Goal: Task Accomplishment & Management: Manage account settings

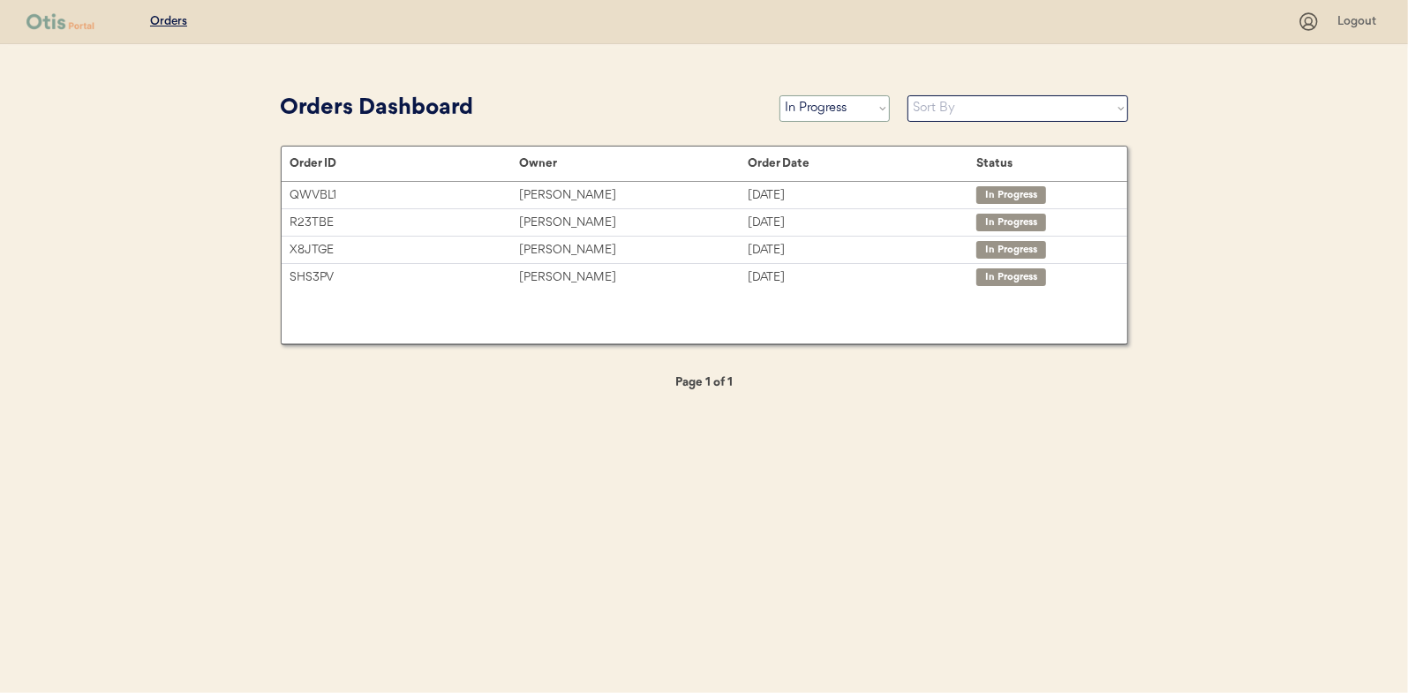
click at [843, 114] on select "Status On Hold New In Progress Complete Pending HW Consent Canceled" at bounding box center [834, 108] width 110 height 26
click at [779, 95] on select "Status On Hold New In Progress Complete Pending HW Consent Canceled" at bounding box center [834, 108] width 110 height 26
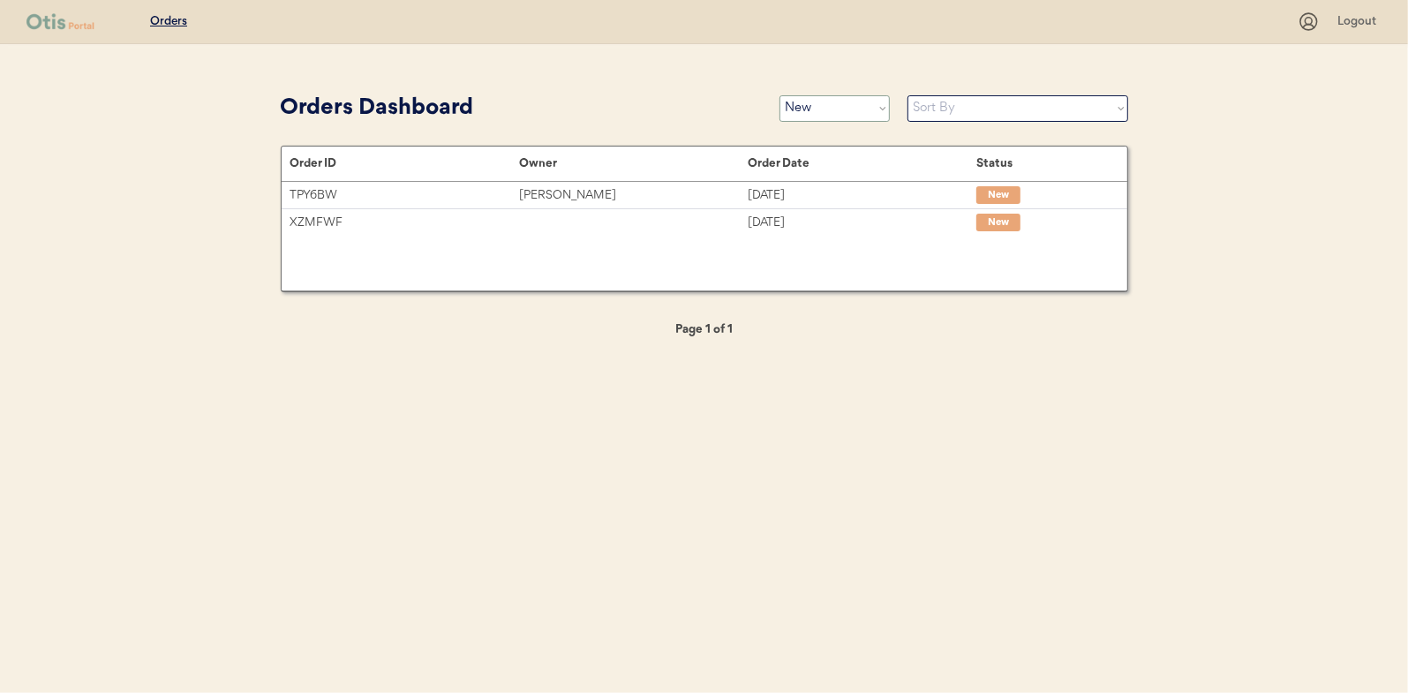
click at [823, 109] on select "Status On Hold New In Progress Complete Pending HW Consent Canceled" at bounding box center [834, 108] width 110 height 26
select select ""in_progress""
click at [779, 95] on select "Status On Hold New In Progress Complete Pending HW Consent Canceled" at bounding box center [834, 108] width 110 height 26
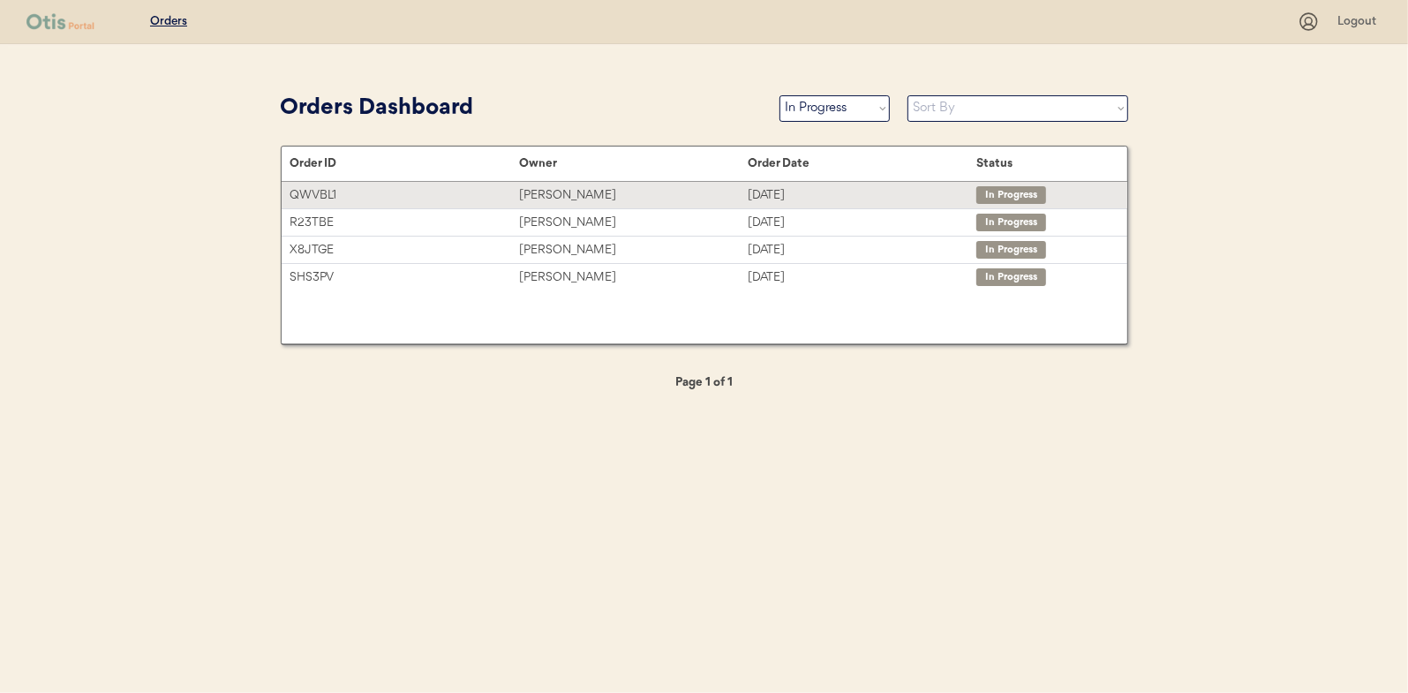
click at [516, 189] on div "QWVBL1" at bounding box center [404, 195] width 229 height 20
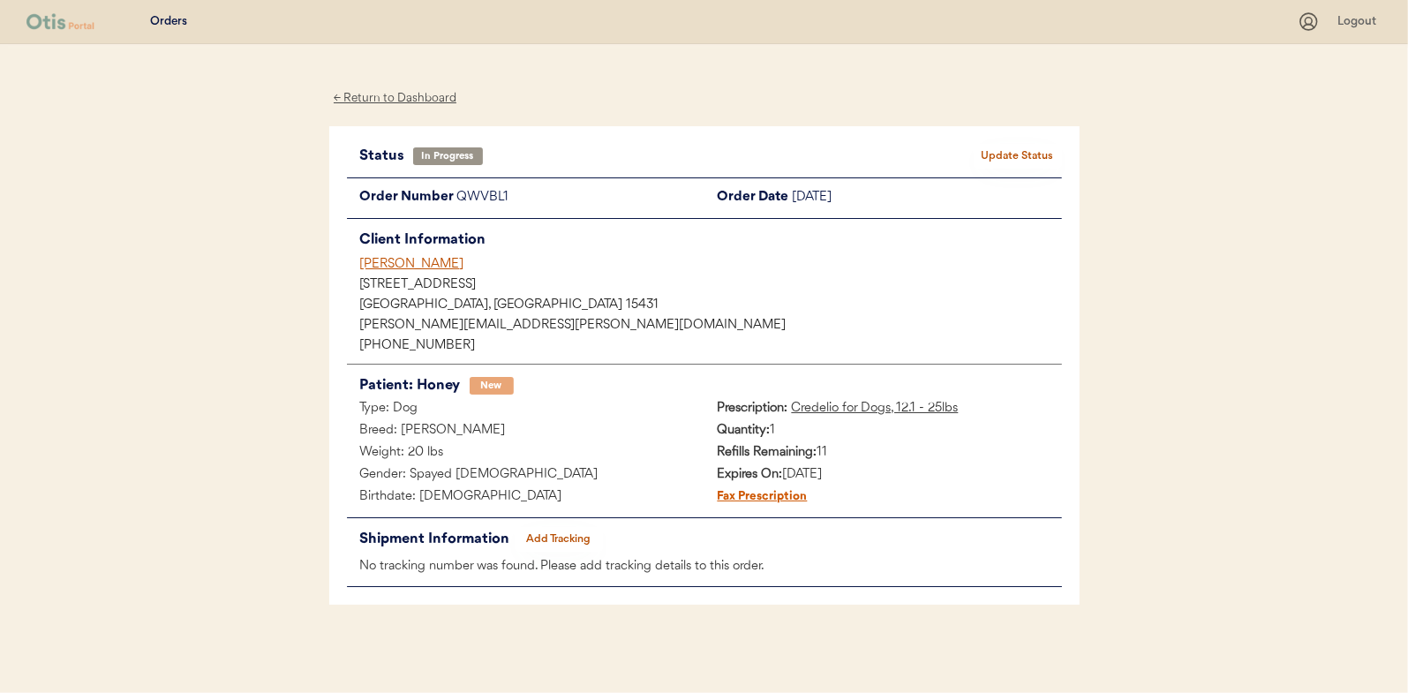
click at [550, 532] on button "Add Tracking" at bounding box center [559, 539] width 88 height 25
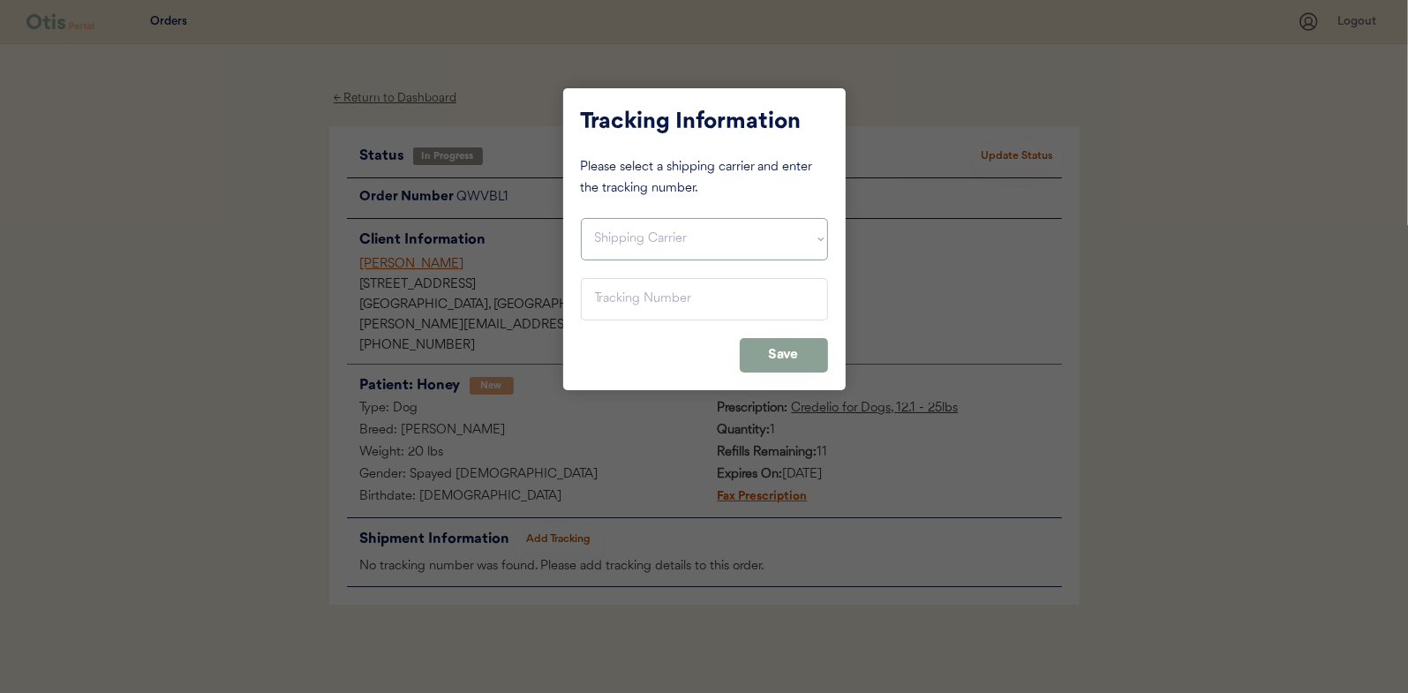
click at [626, 242] on select "Shipping Carrier FedEx FedEx Ground Economy UPS USPS" at bounding box center [704, 239] width 247 height 42
select select ""usps""
click at [581, 218] on select "Shipping Carrier FedEx FedEx Ground Economy UPS USPS" at bounding box center [704, 239] width 247 height 42
click at [620, 296] on input "input" at bounding box center [704, 299] width 247 height 42
paste input "9400150105799033512615"
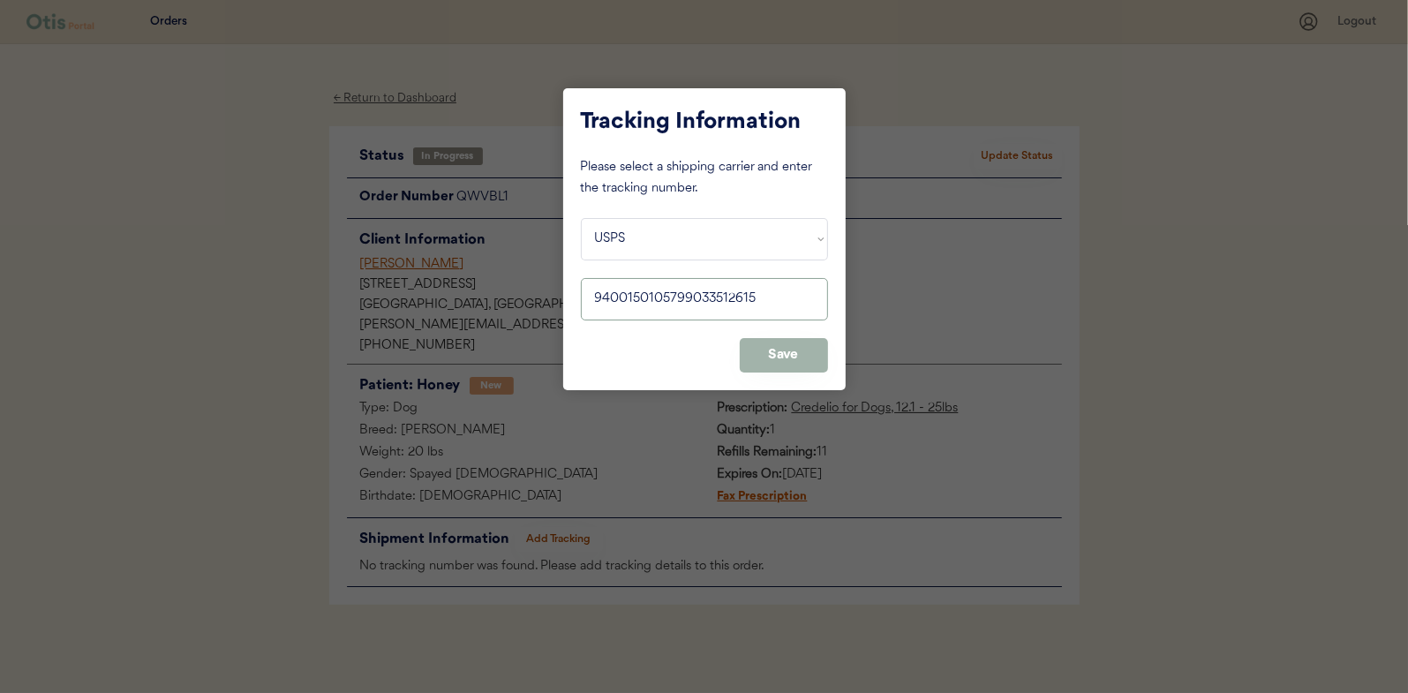
type input "9400150105799033512615"
click at [793, 347] on button "Save" at bounding box center [784, 355] width 88 height 34
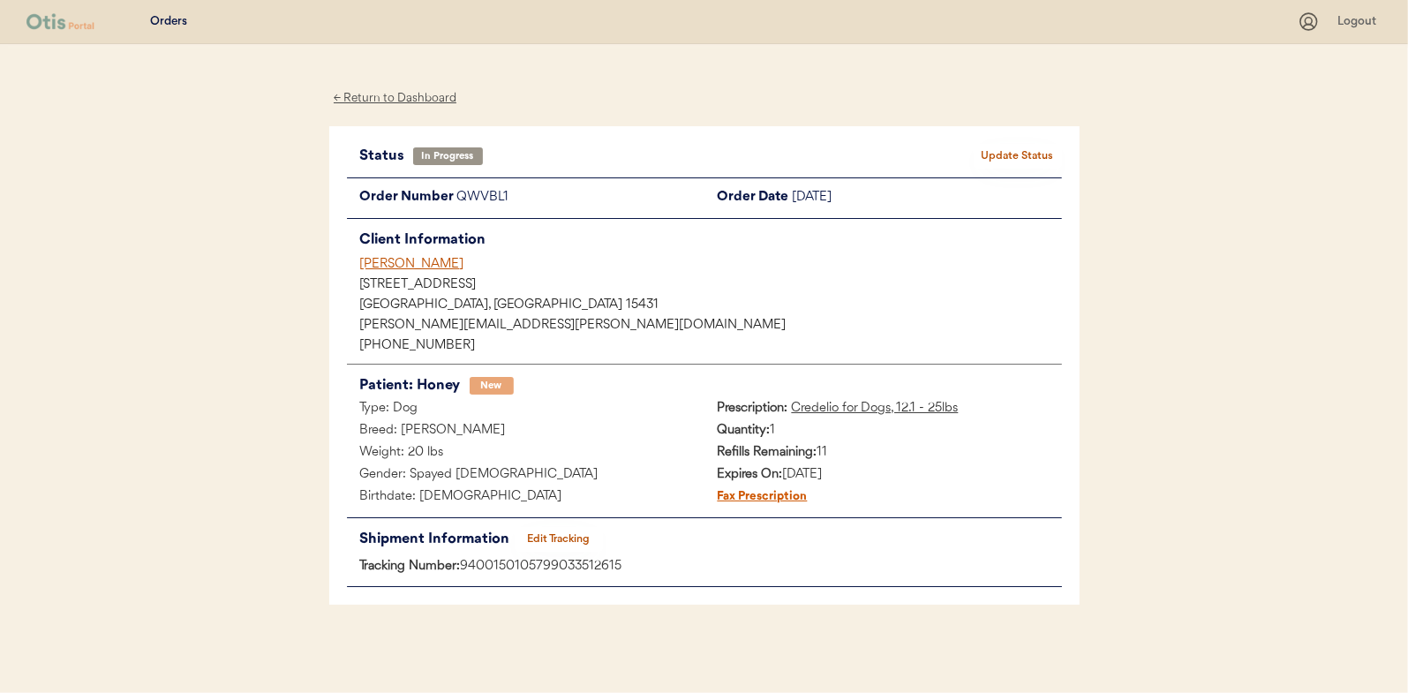
click at [1021, 153] on button "Update Status" at bounding box center [1018, 156] width 88 height 25
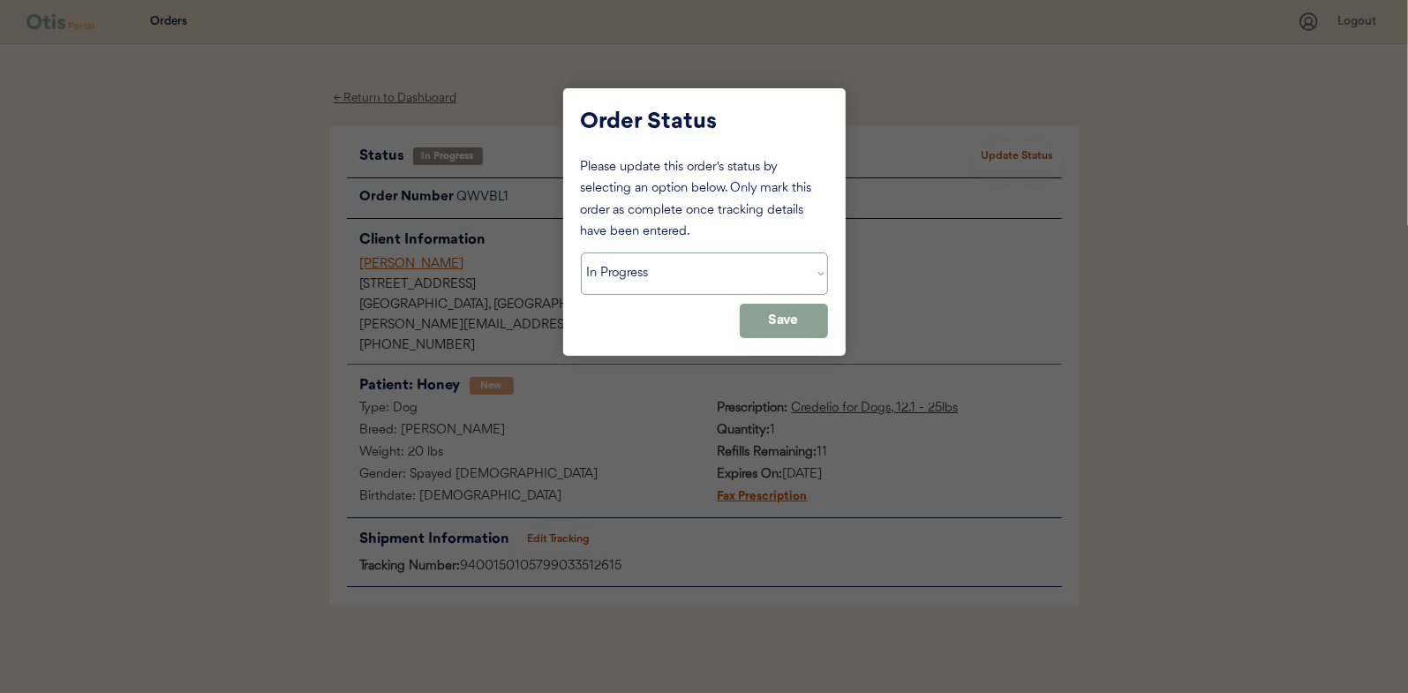
click at [605, 263] on select "Status On Hold New In Progress Complete Pending HW Consent Canceled" at bounding box center [704, 273] width 247 height 42
select select ""complete""
click at [581, 252] on select "Status On Hold New In Progress Complete Pending HW Consent Canceled" at bounding box center [704, 273] width 247 height 42
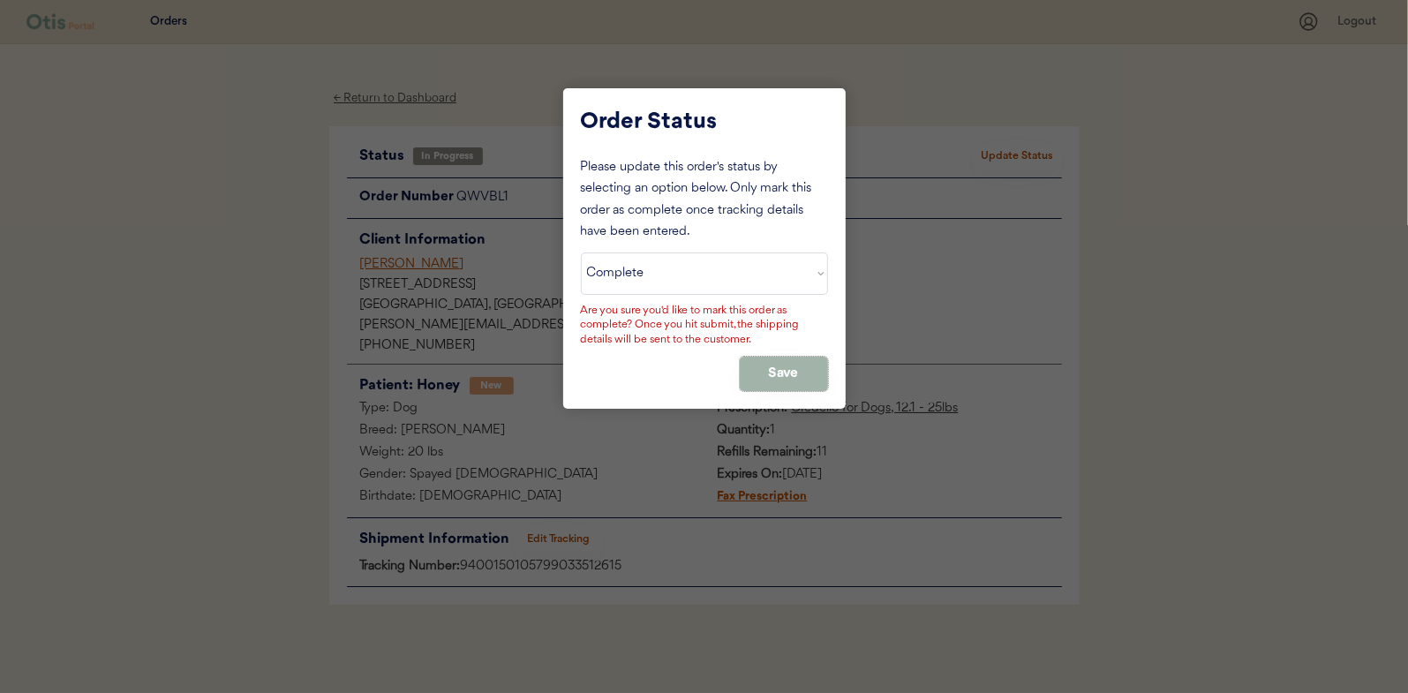
click at [775, 361] on button "Save" at bounding box center [784, 374] width 88 height 34
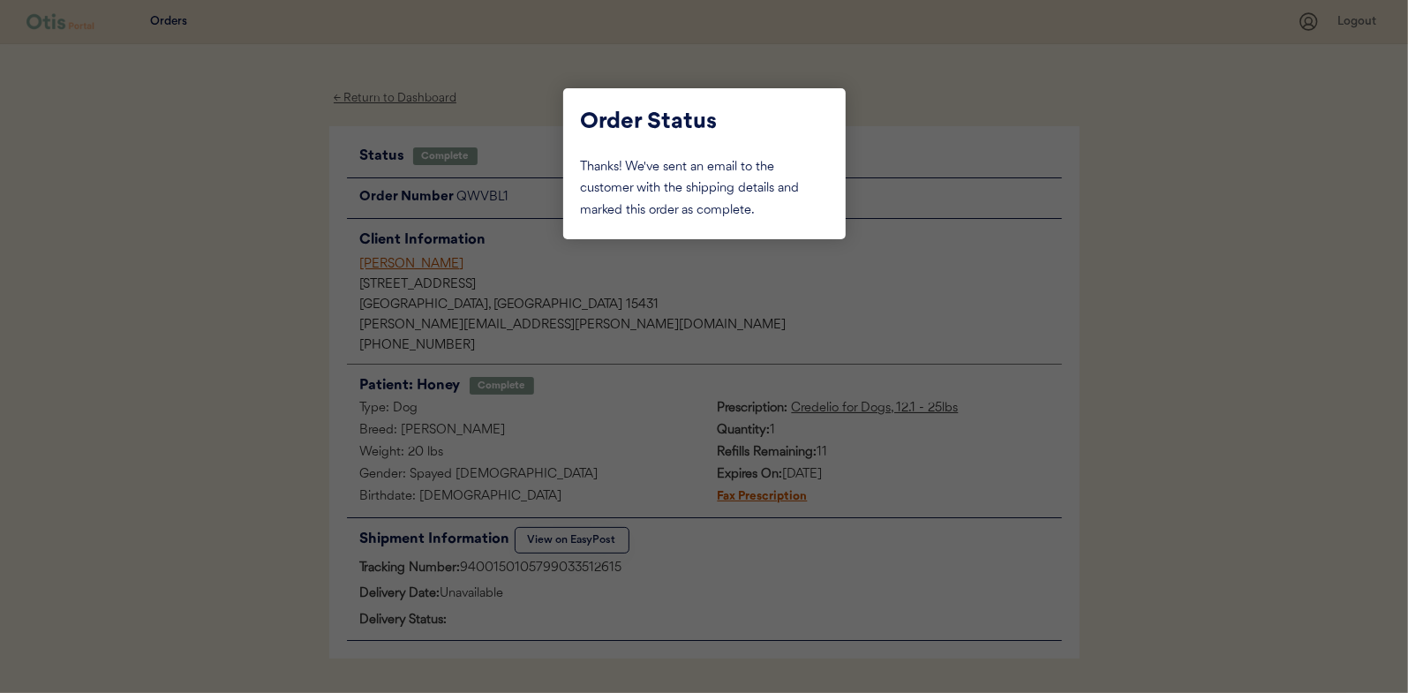
click at [277, 217] on div at bounding box center [704, 346] width 1408 height 693
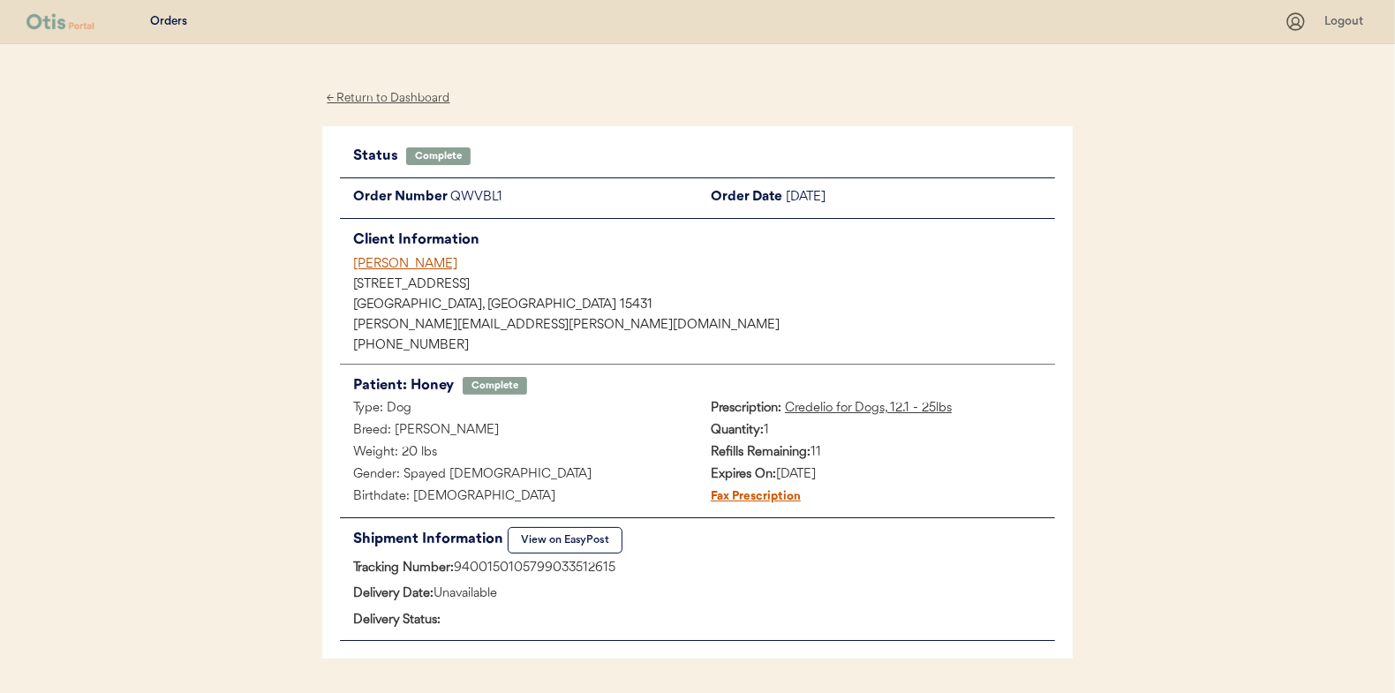
click at [395, 97] on div "← Return to Dashboard" at bounding box center [388, 98] width 132 height 20
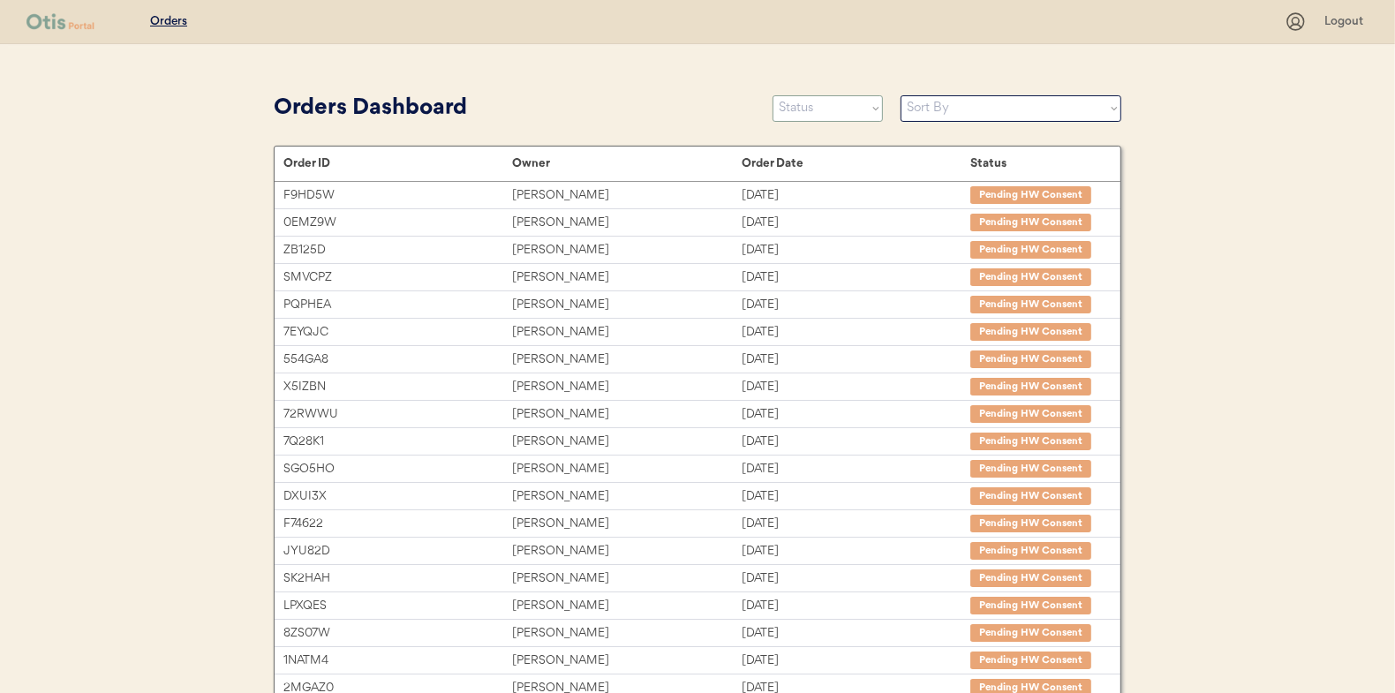
click at [835, 113] on select "Status On Hold New In Progress Complete Pending HW Consent Canceled" at bounding box center [827, 108] width 110 height 26
select select ""in_progress""
click at [772, 95] on select "Status On Hold New In Progress Complete Pending HW Consent Canceled" at bounding box center [827, 108] width 110 height 26
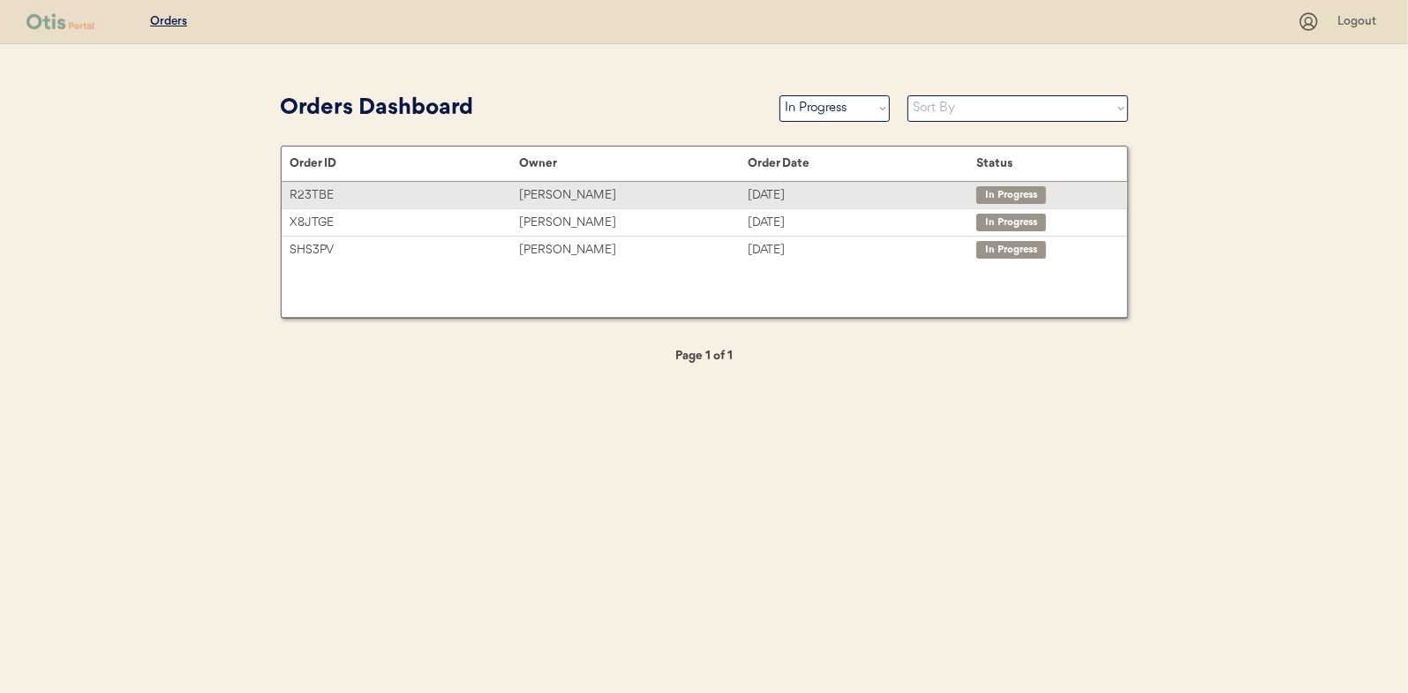
click at [531, 194] on div "[PERSON_NAME]" at bounding box center [633, 195] width 229 height 20
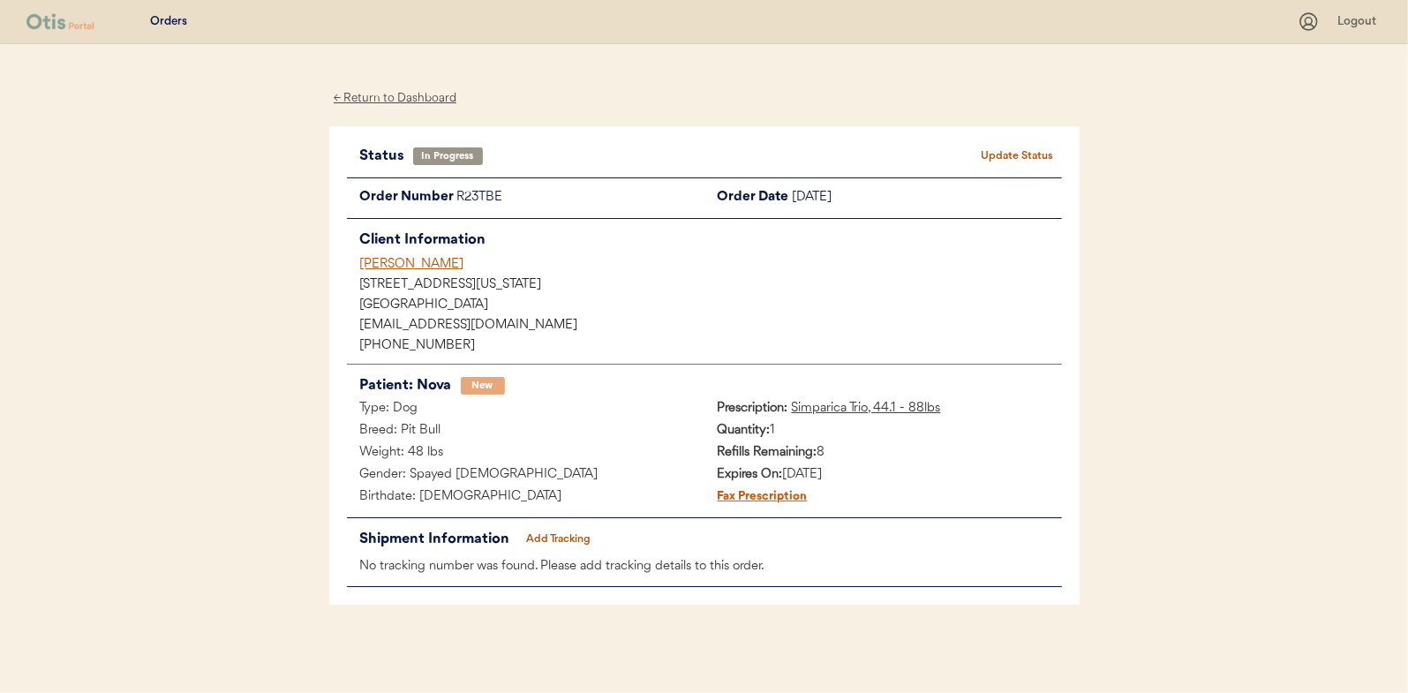
click at [568, 537] on button "Add Tracking" at bounding box center [559, 539] width 88 height 25
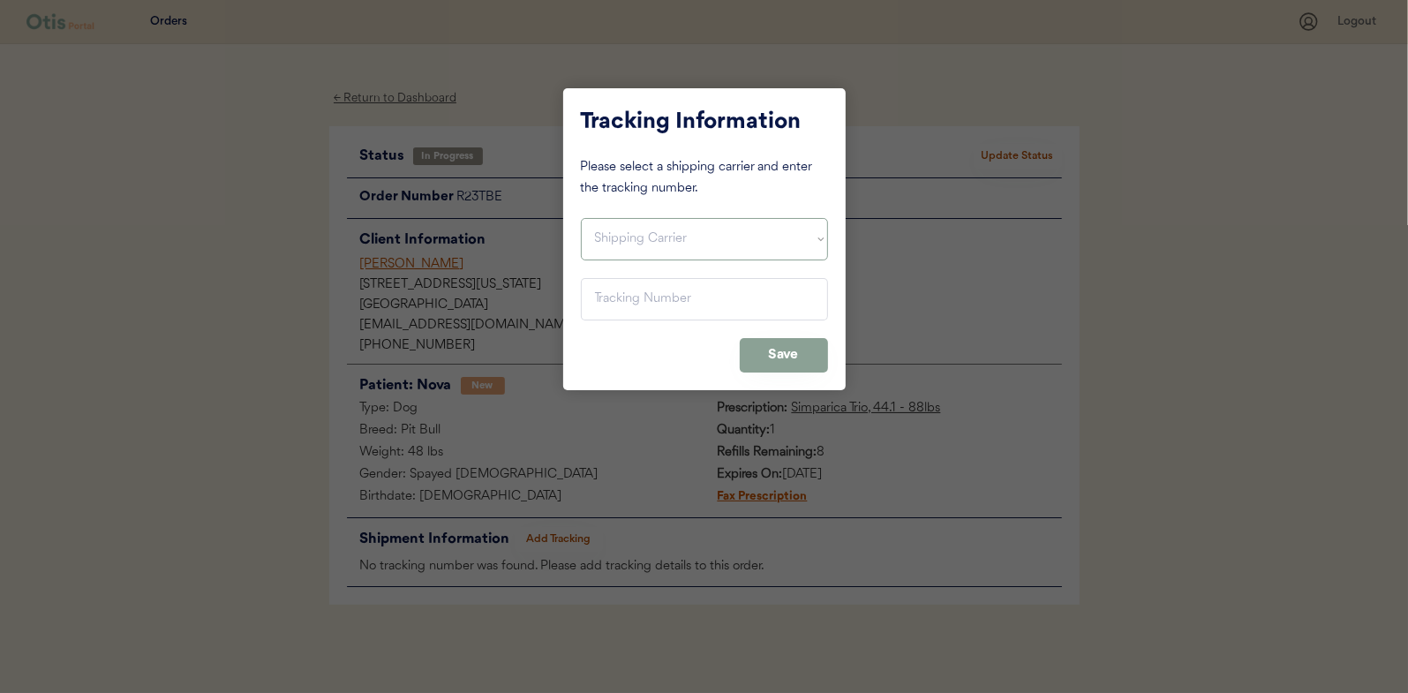
click at [615, 234] on select "Shipping Carrier FedEx FedEx Ground Economy UPS USPS" at bounding box center [704, 239] width 247 height 42
select select ""usps""
click at [581, 218] on select "Shipping Carrier FedEx FedEx Ground Economy UPS USPS" at bounding box center [704, 239] width 247 height 42
click at [612, 290] on input "input" at bounding box center [704, 299] width 247 height 42
paste input "9400150105497033723467"
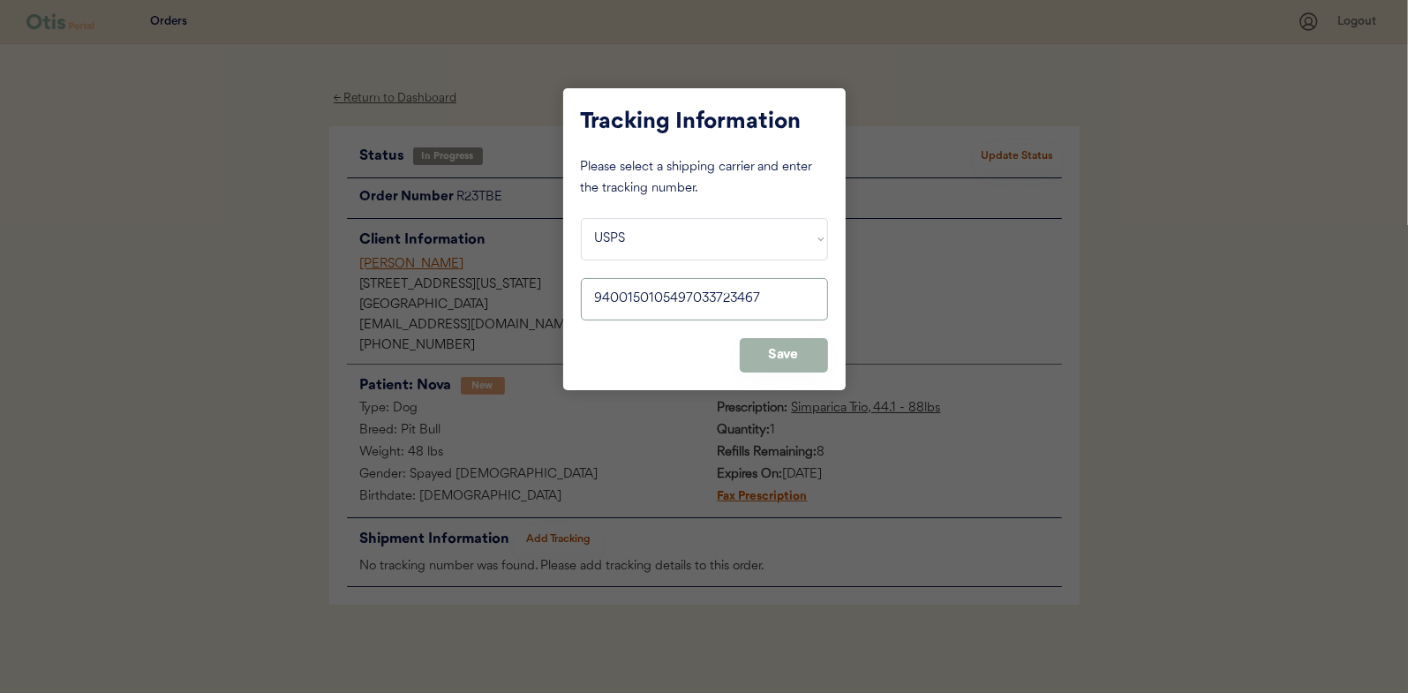
type input "9400150105497033723467"
click at [789, 349] on button "Save" at bounding box center [784, 355] width 88 height 34
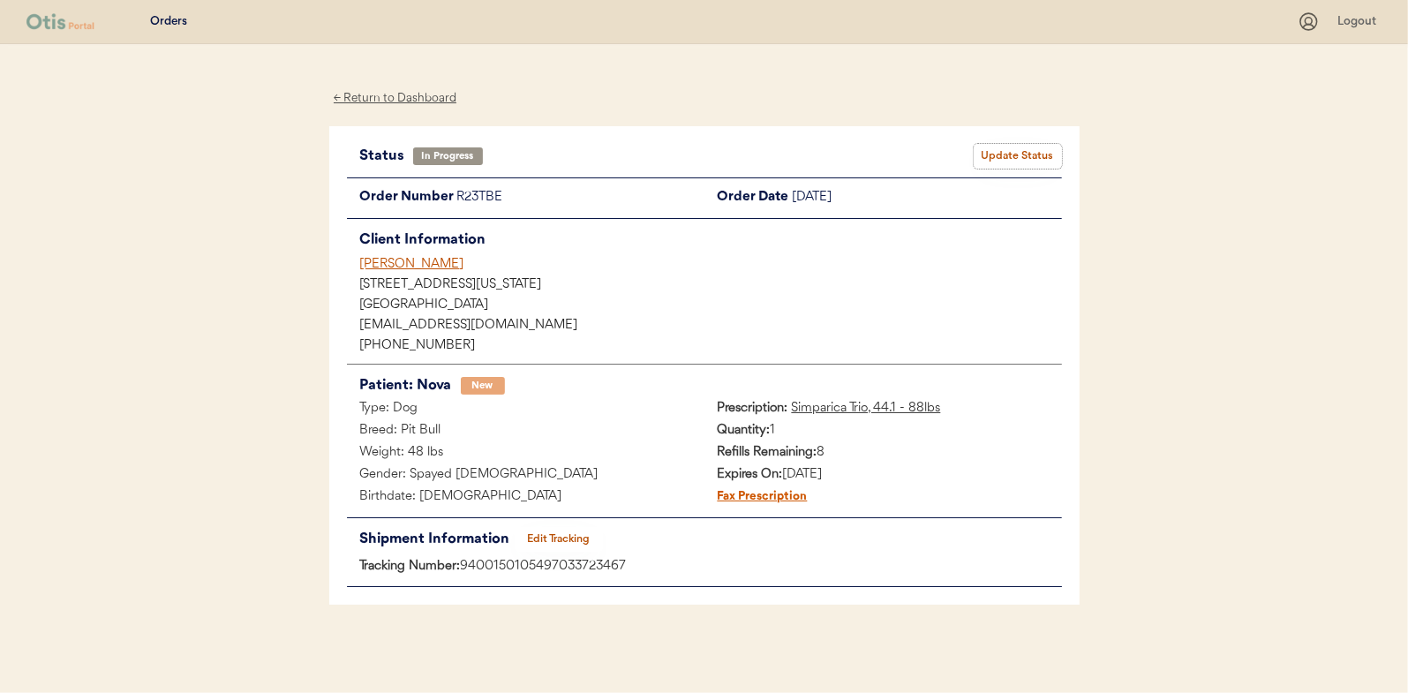
click at [1003, 162] on button "Update Status" at bounding box center [1018, 156] width 88 height 25
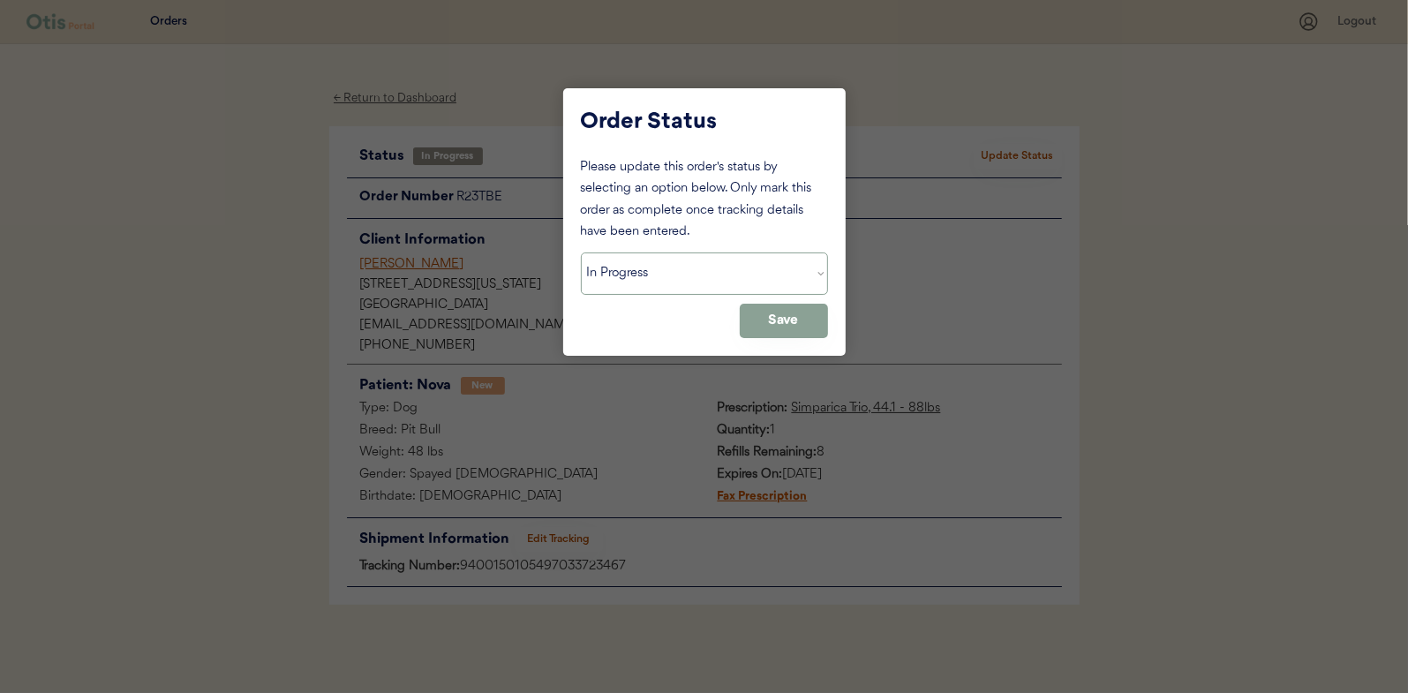
click at [608, 268] on select "Status On Hold New In Progress Complete Pending HW Consent Canceled" at bounding box center [704, 273] width 247 height 42
select select ""complete""
click at [581, 252] on select "Status On Hold New In Progress Complete Pending HW Consent Canceled" at bounding box center [704, 273] width 247 height 42
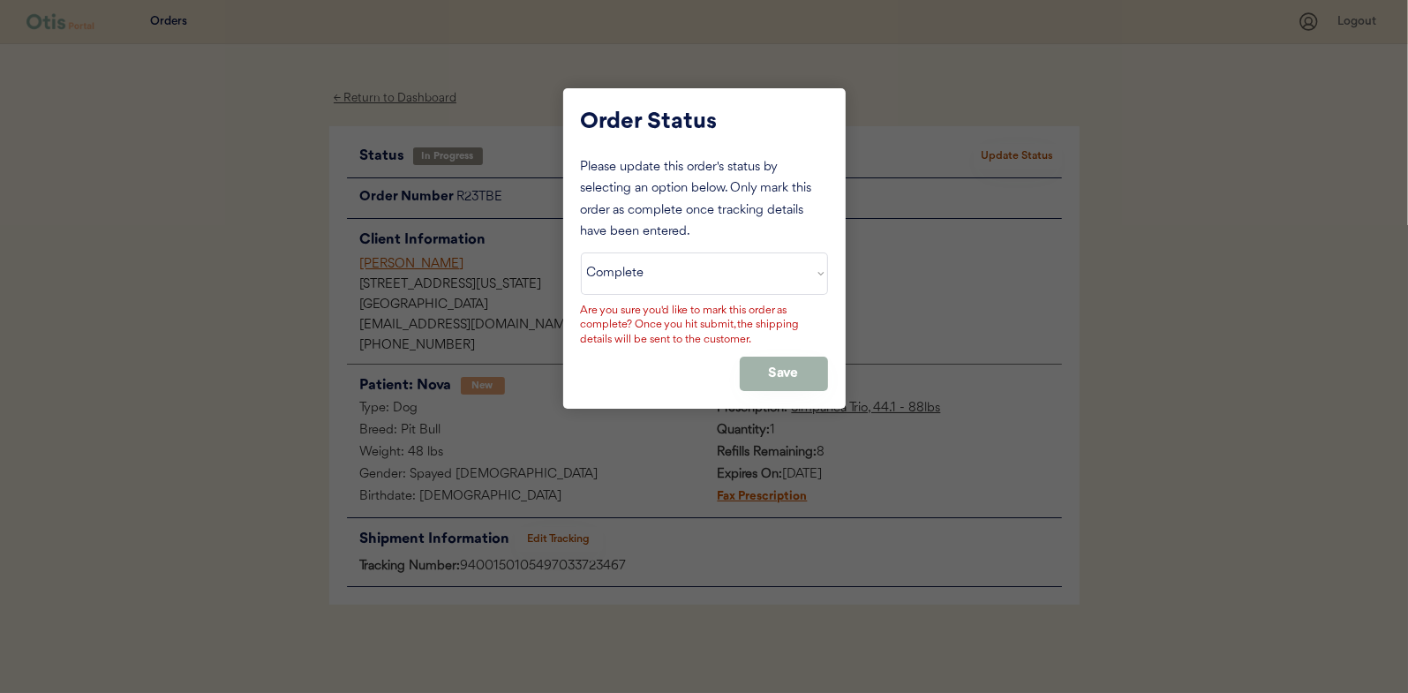
click at [764, 364] on button "Save" at bounding box center [784, 374] width 88 height 34
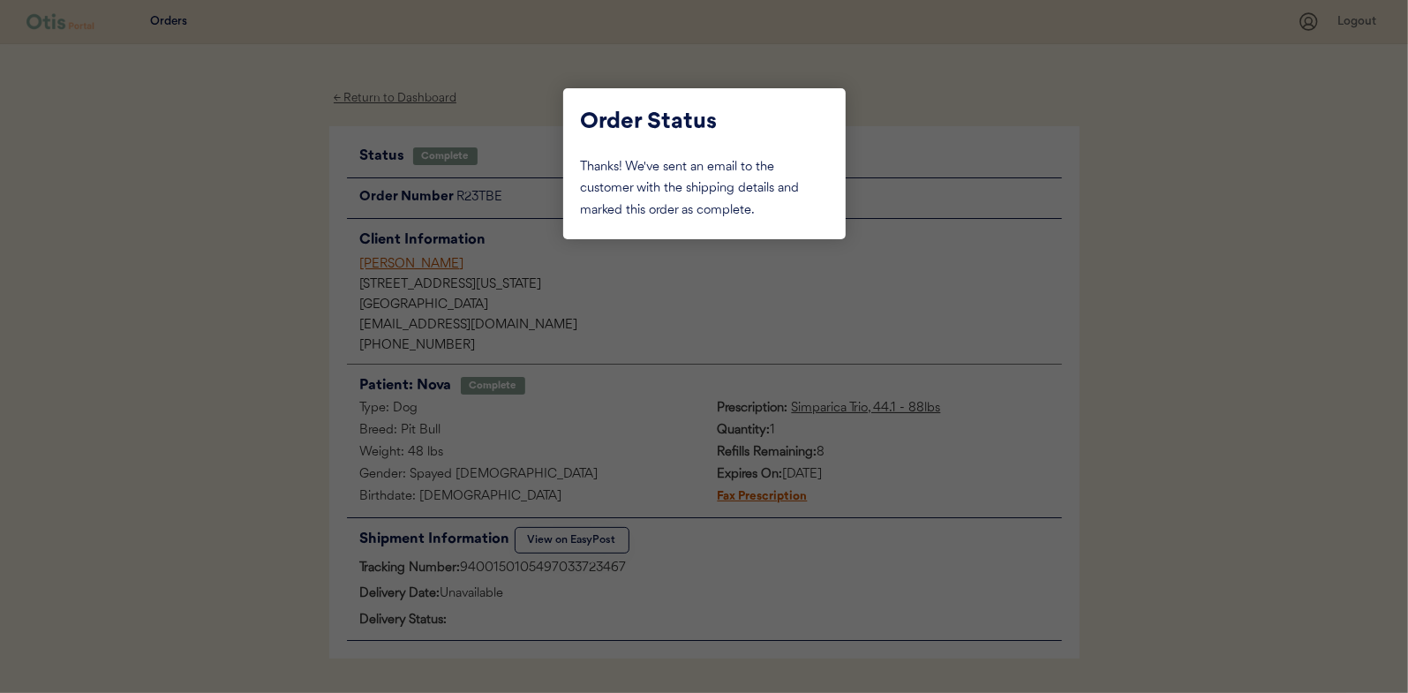
click at [244, 260] on div at bounding box center [704, 346] width 1408 height 693
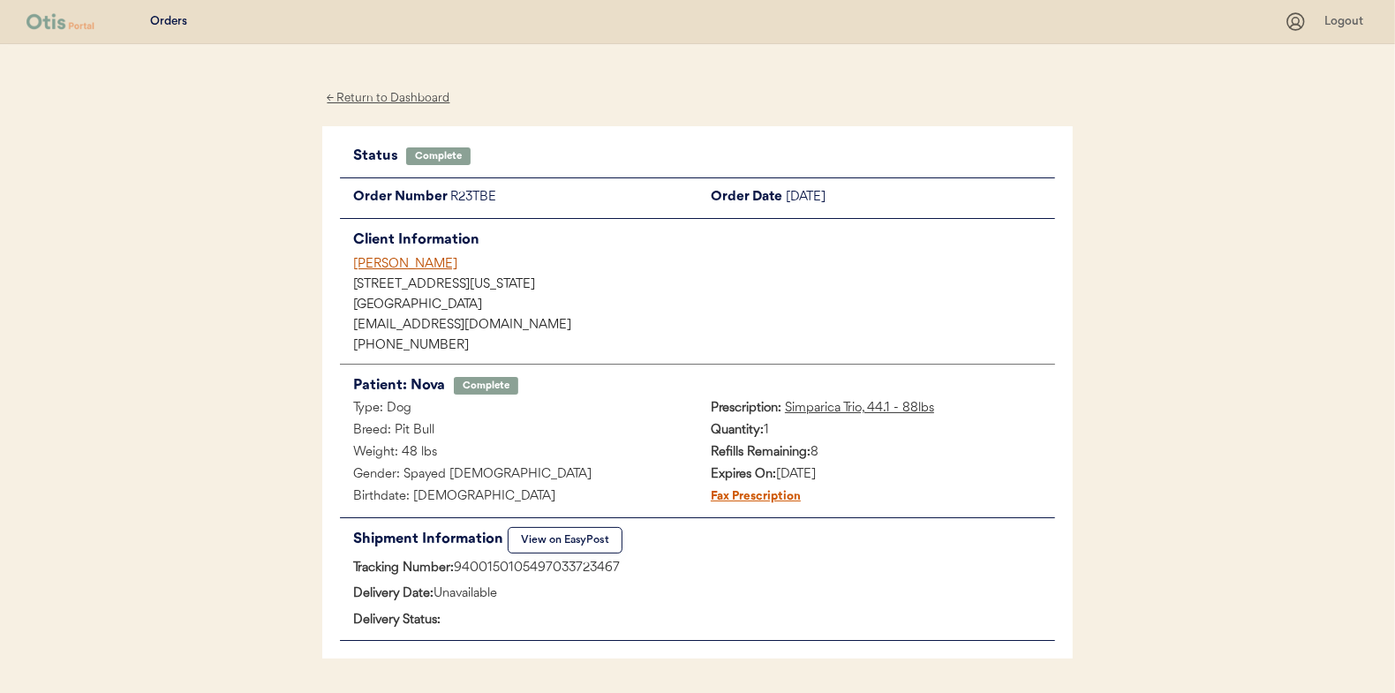
click at [339, 99] on div "← Return to Dashboard" at bounding box center [388, 98] width 132 height 20
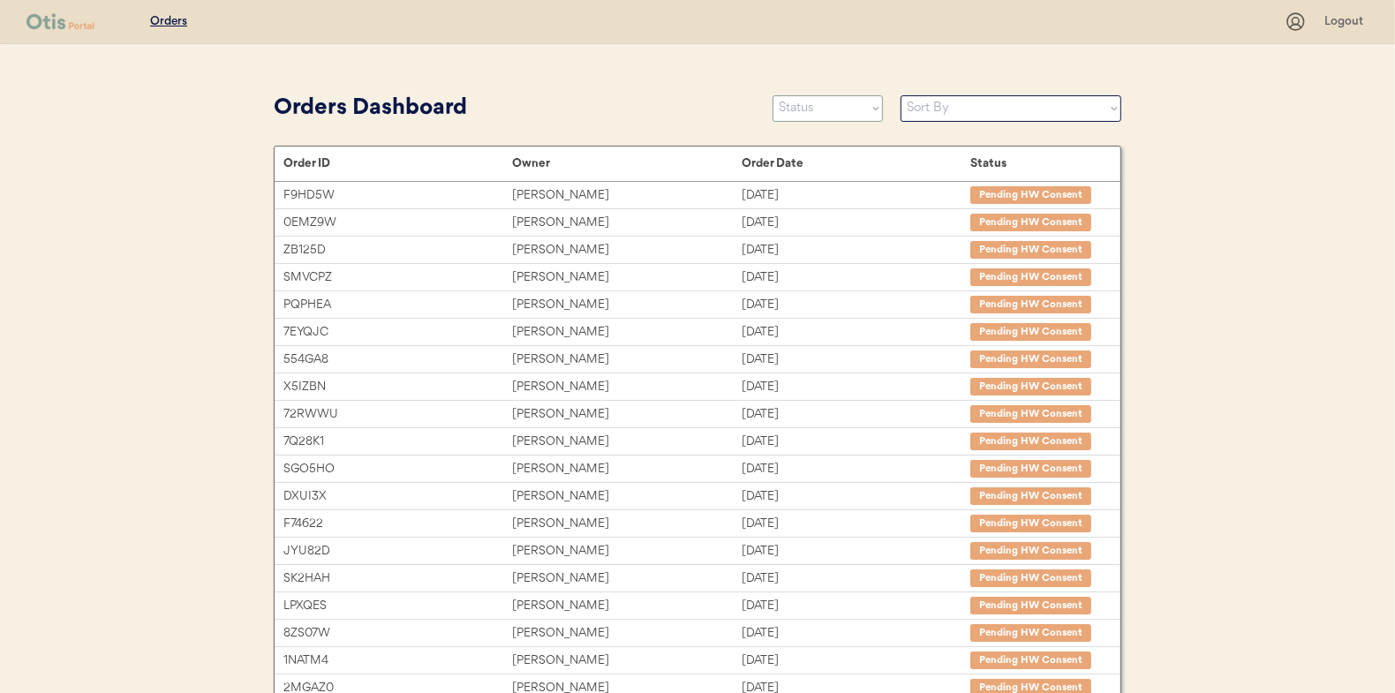
click at [806, 109] on select "Status On Hold New In Progress Complete Pending HW Consent Canceled" at bounding box center [827, 108] width 110 height 26
select select ""in_progress""
click at [772, 95] on select "Status On Hold New In Progress Complete Pending HW Consent Canceled" at bounding box center [827, 108] width 110 height 26
select select ""in_progress""
click at [825, 115] on select "Status On Hold New In Progress Complete Pending HW Consent Canceled" at bounding box center [827, 108] width 110 height 26
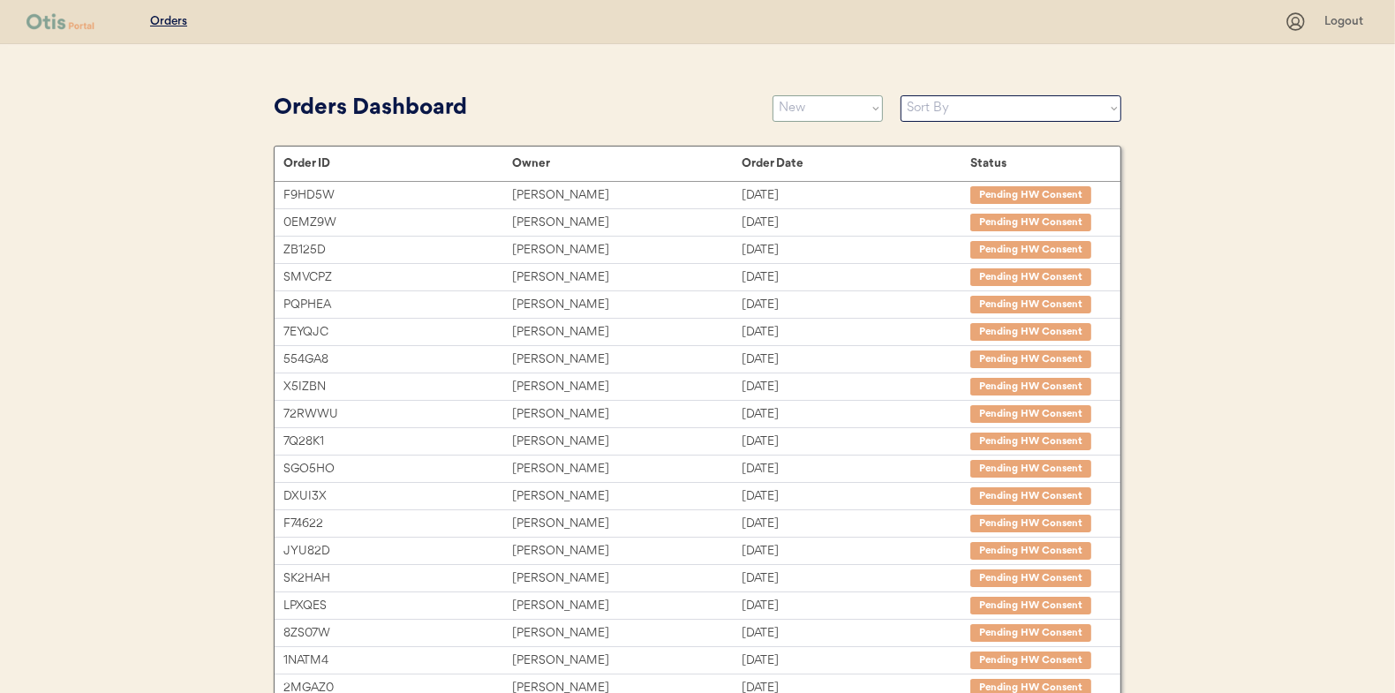
click at [772, 95] on select "Status On Hold New In Progress Complete Pending HW Consent Canceled" at bounding box center [827, 108] width 110 height 26
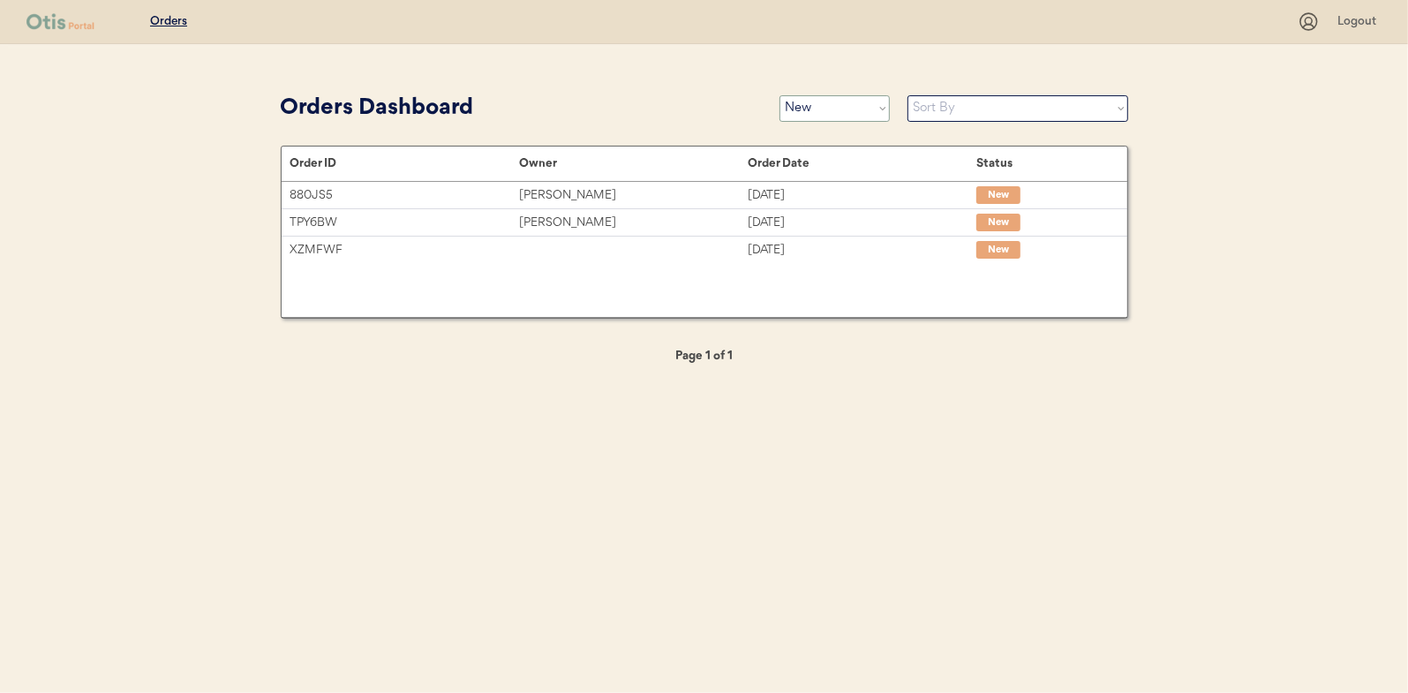
click at [825, 108] on select "Status On Hold New In Progress Complete Pending HW Consent Canceled" at bounding box center [834, 108] width 110 height 26
select select ""in_progress""
click at [779, 95] on select "Status On Hold New In Progress Complete Pending HW Consent Canceled" at bounding box center [834, 108] width 110 height 26
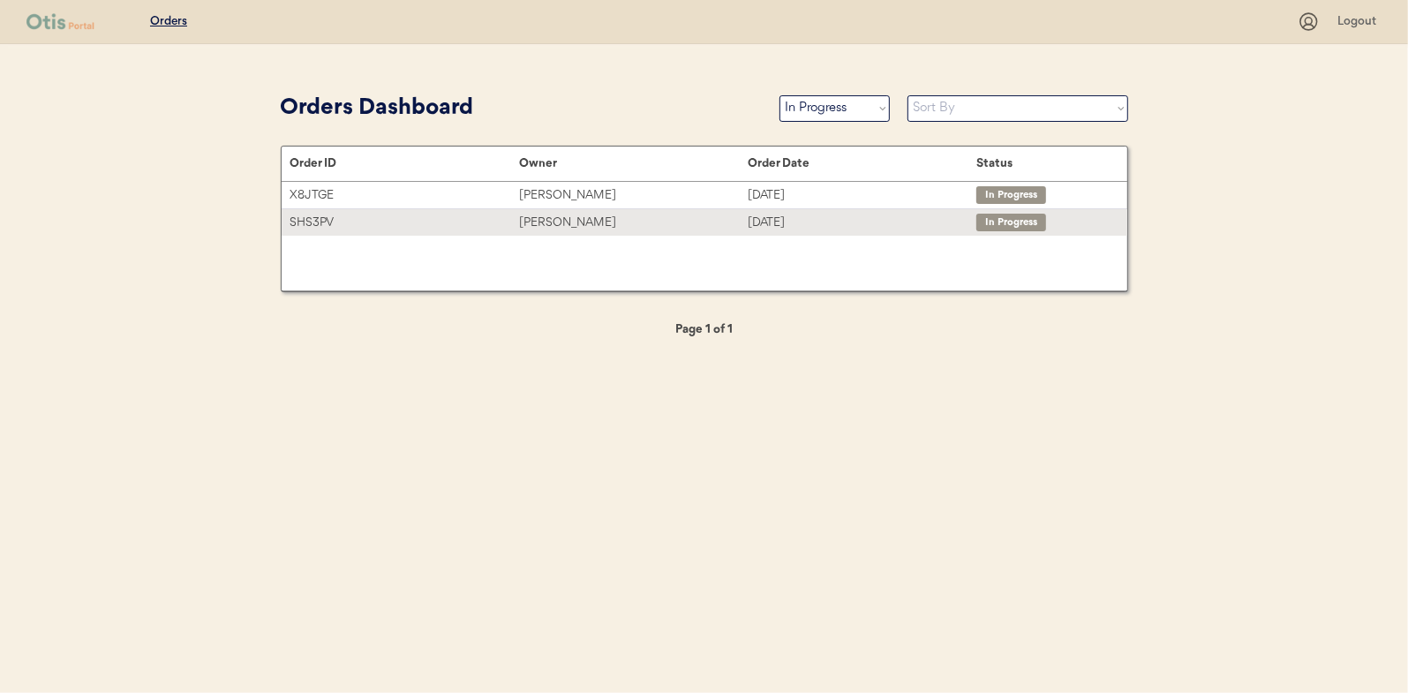
click at [536, 227] on div "[PERSON_NAME]" at bounding box center [633, 223] width 229 height 20
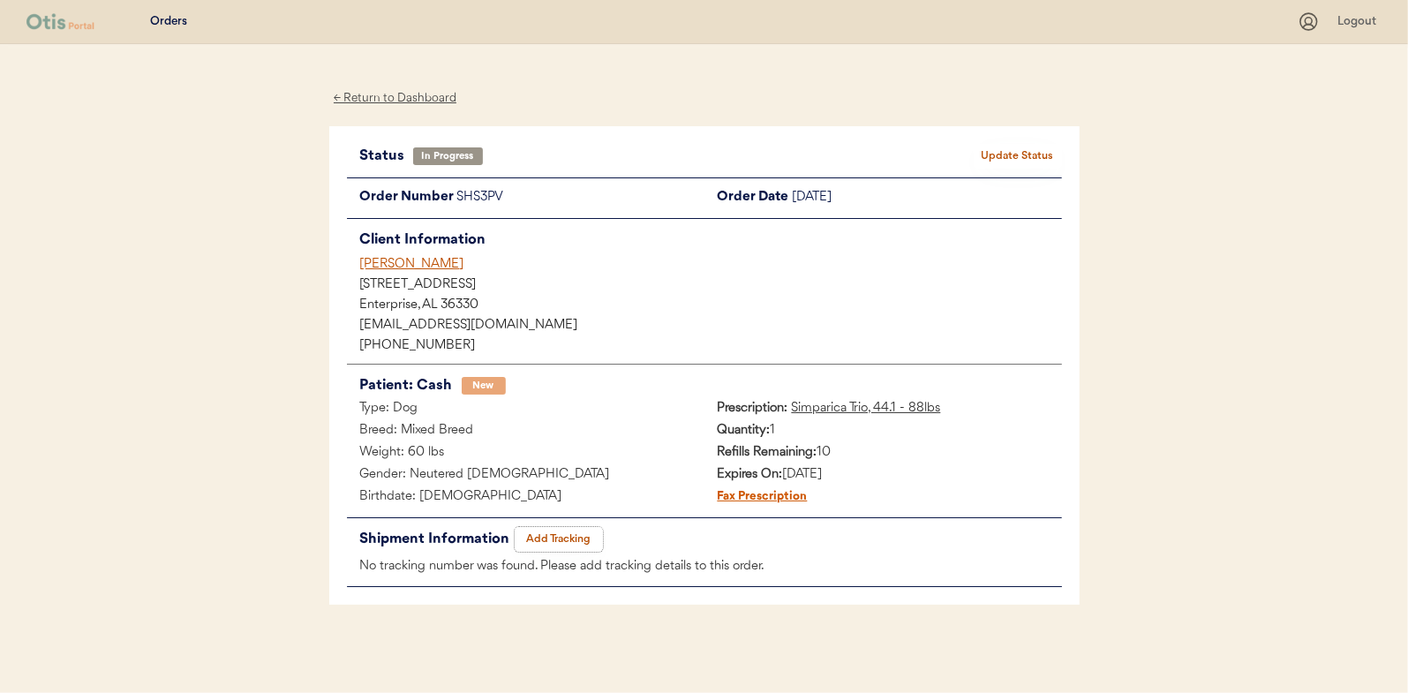
click at [539, 533] on button "Add Tracking" at bounding box center [559, 539] width 88 height 25
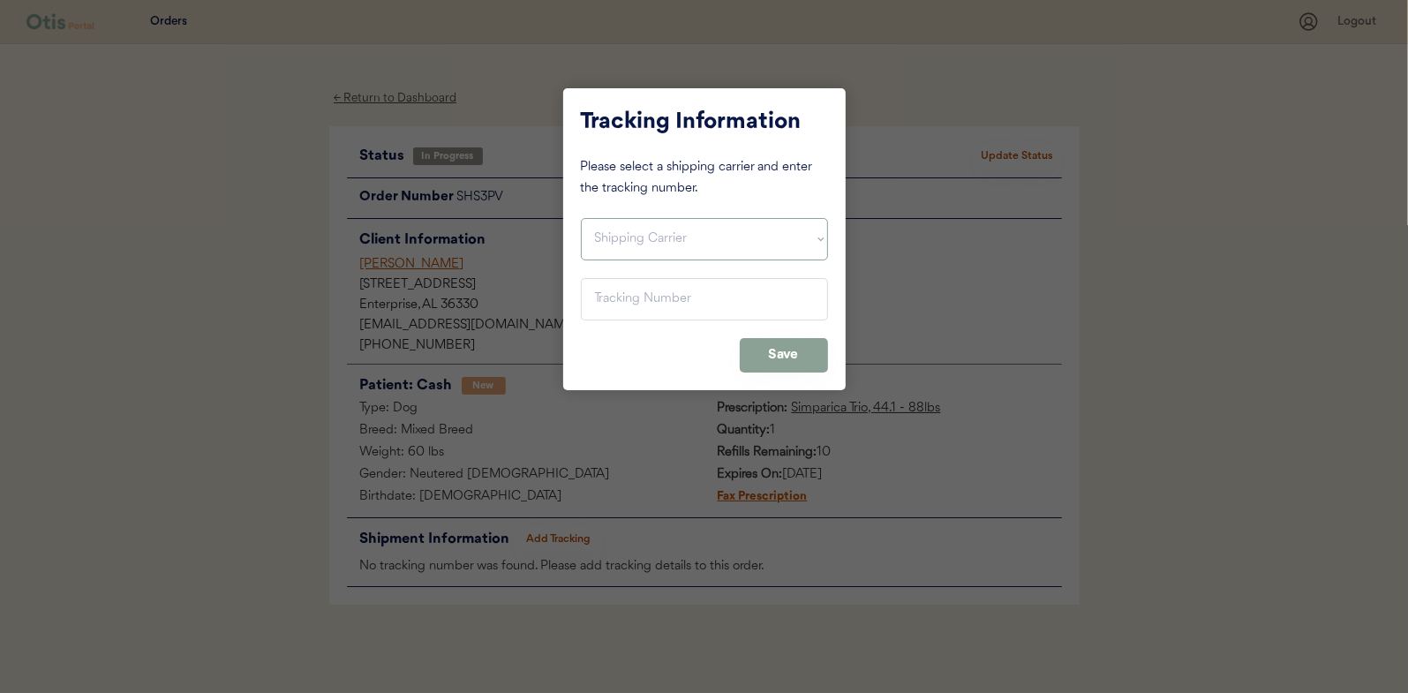
click at [607, 232] on select "Shipping Carrier FedEx FedEx Ground Economy UPS USPS" at bounding box center [704, 239] width 247 height 42
select select ""ups""
click at [581, 218] on select "Shipping Carrier FedEx FedEx Ground Economy UPS USPS" at bounding box center [704, 239] width 247 height 42
click at [599, 285] on input "input" at bounding box center [704, 299] width 247 height 42
paste input "1Z16X77E0209732253"
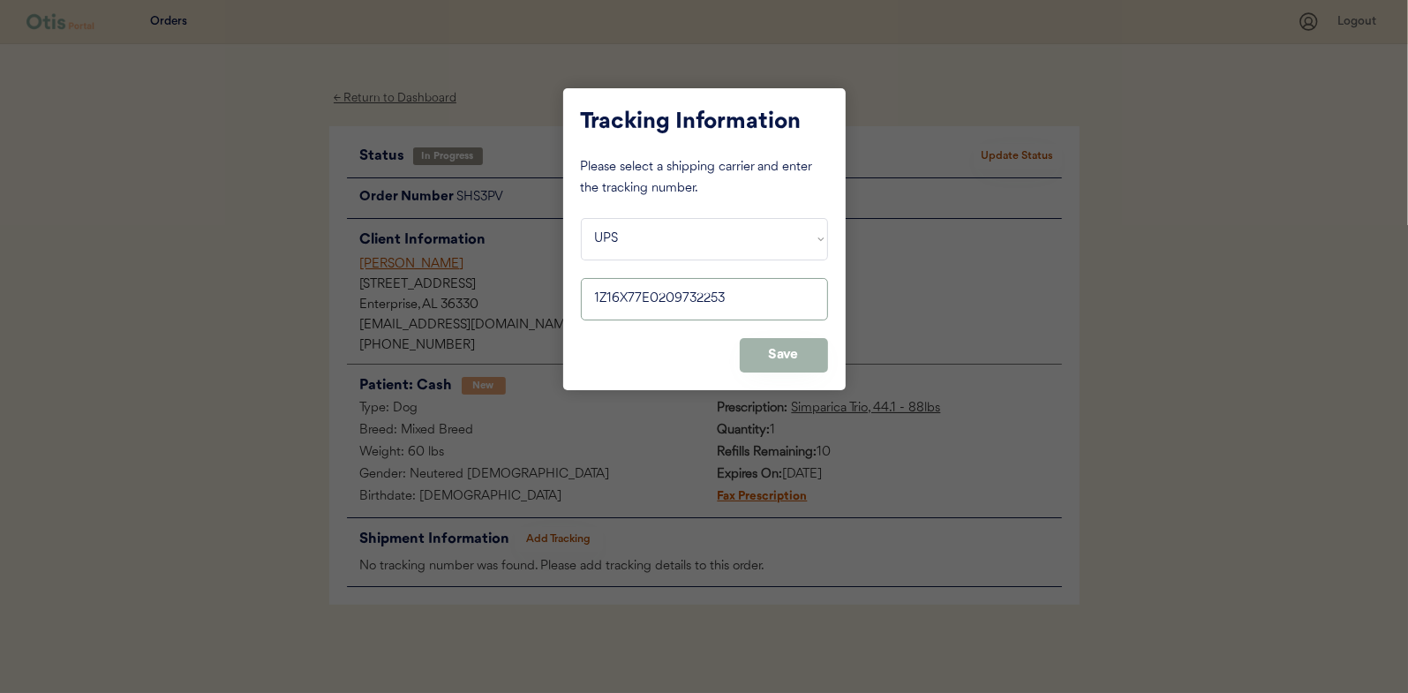
type input "1Z16X77E0209732253"
click at [763, 352] on button "Save" at bounding box center [784, 355] width 88 height 34
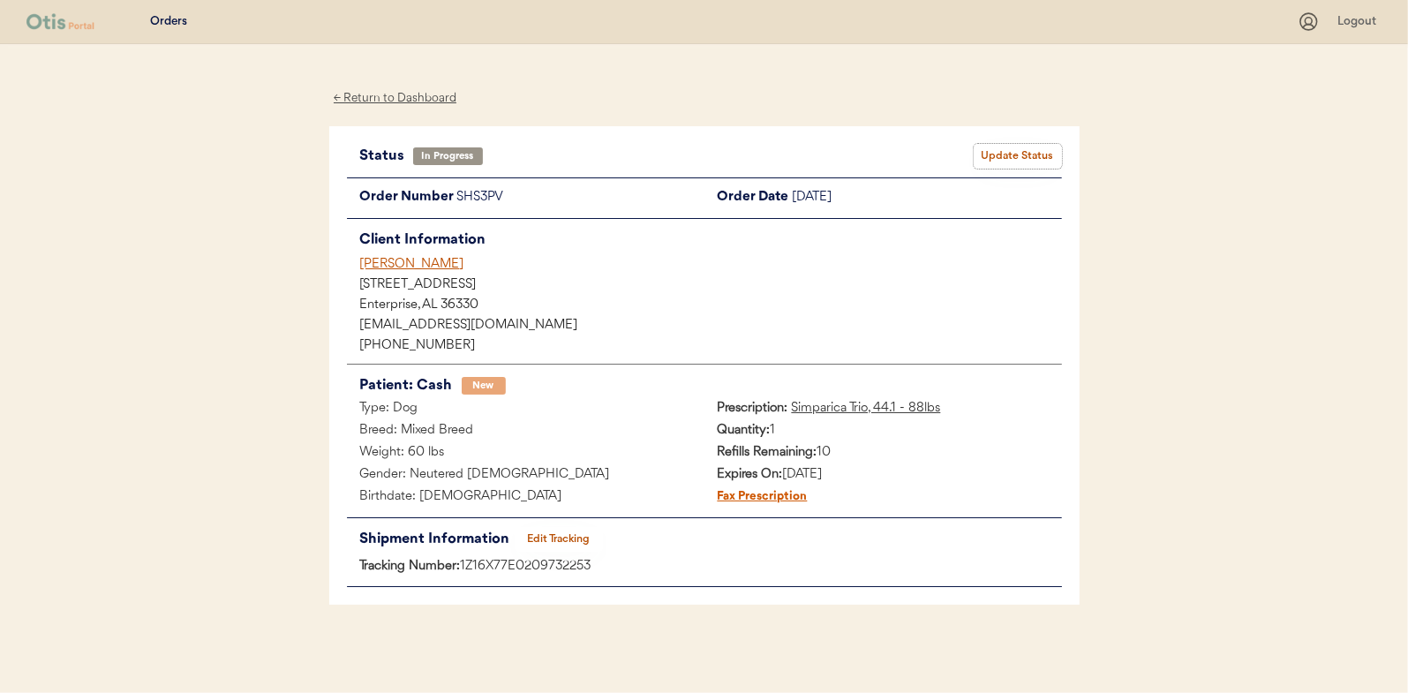
click at [1018, 153] on button "Update Status" at bounding box center [1018, 156] width 88 height 25
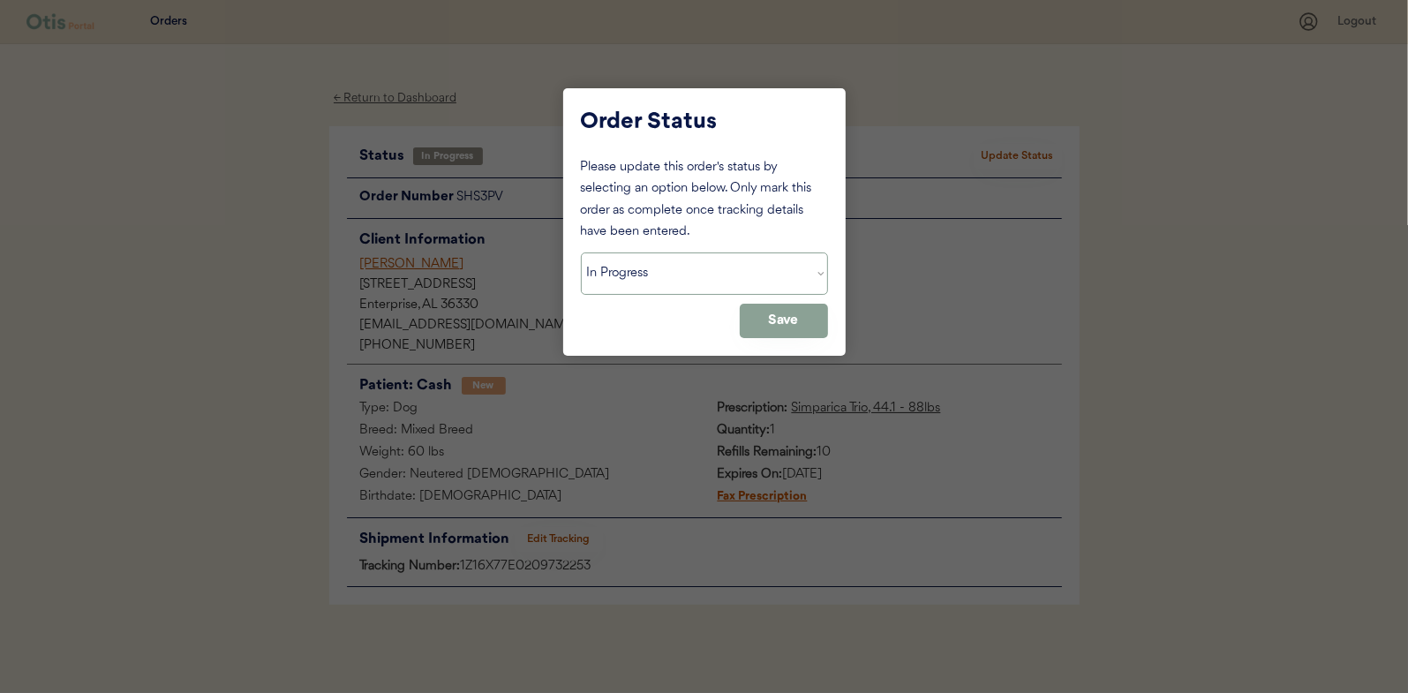
click at [620, 274] on select "Status On Hold New In Progress Complete Pending HW Consent Canceled" at bounding box center [704, 273] width 247 height 42
select select ""complete""
click at [581, 252] on select "Status On Hold New In Progress Complete Pending HW Consent Canceled" at bounding box center [704, 273] width 247 height 42
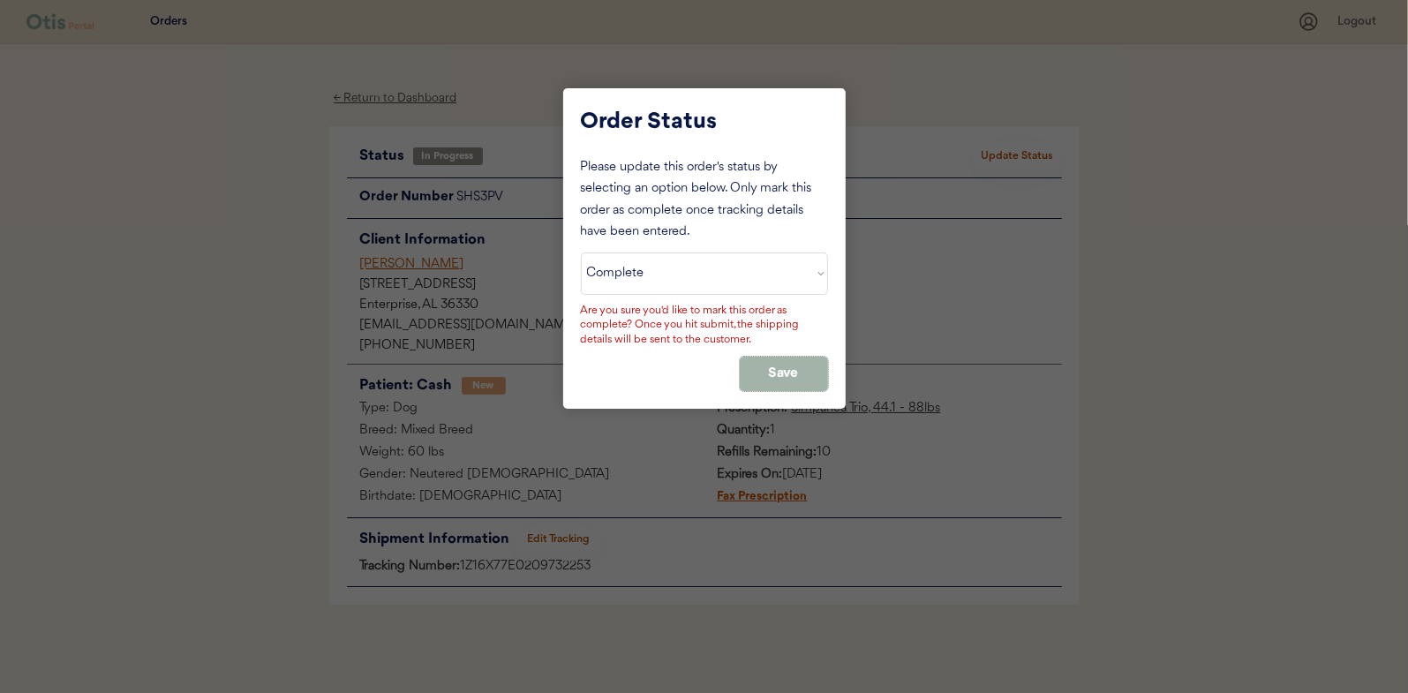
click at [777, 372] on button "Save" at bounding box center [784, 374] width 88 height 34
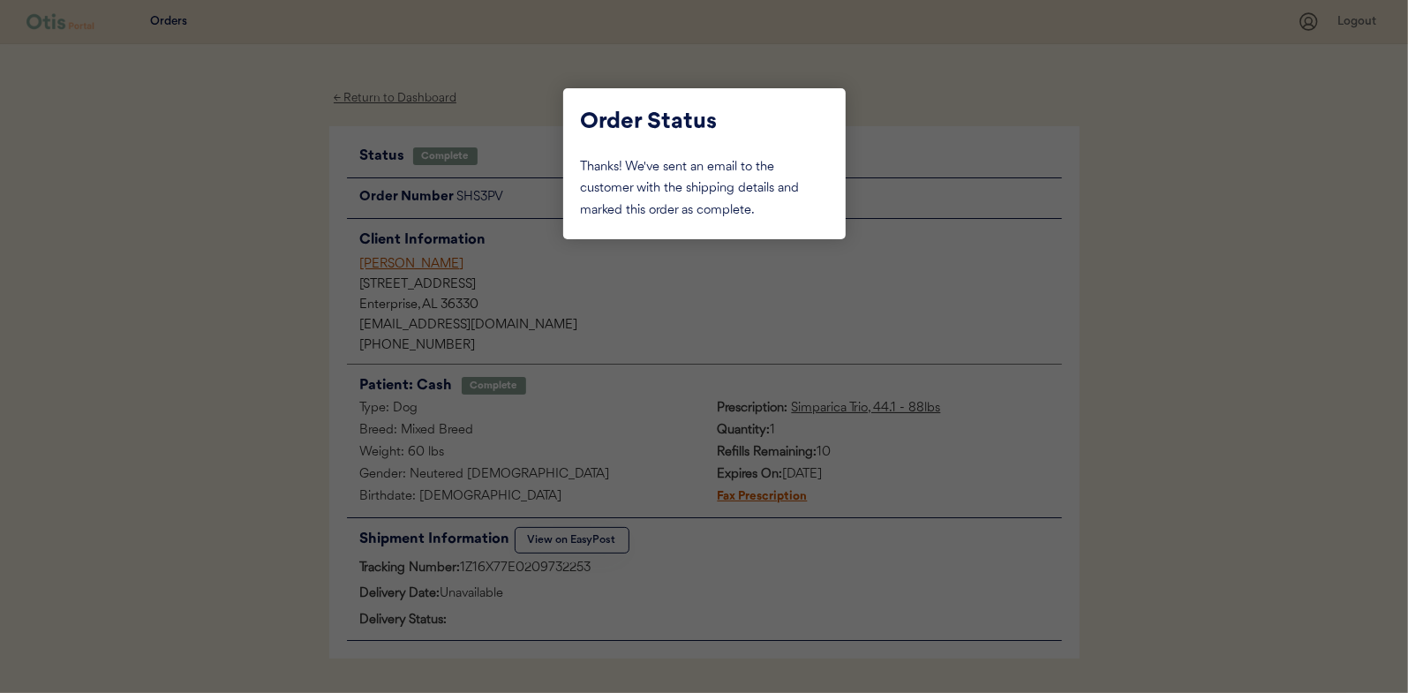
click at [253, 232] on div at bounding box center [704, 346] width 1408 height 693
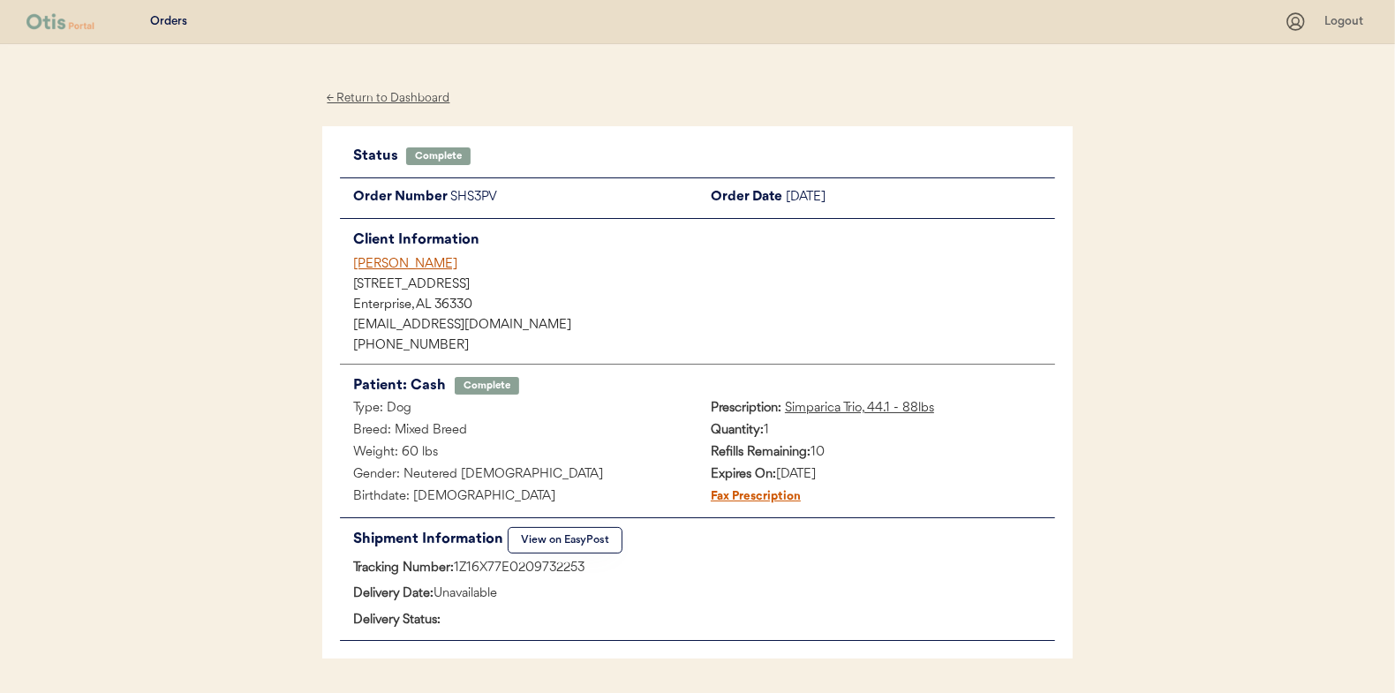
click at [372, 99] on div "← Return to Dashboard" at bounding box center [388, 98] width 132 height 20
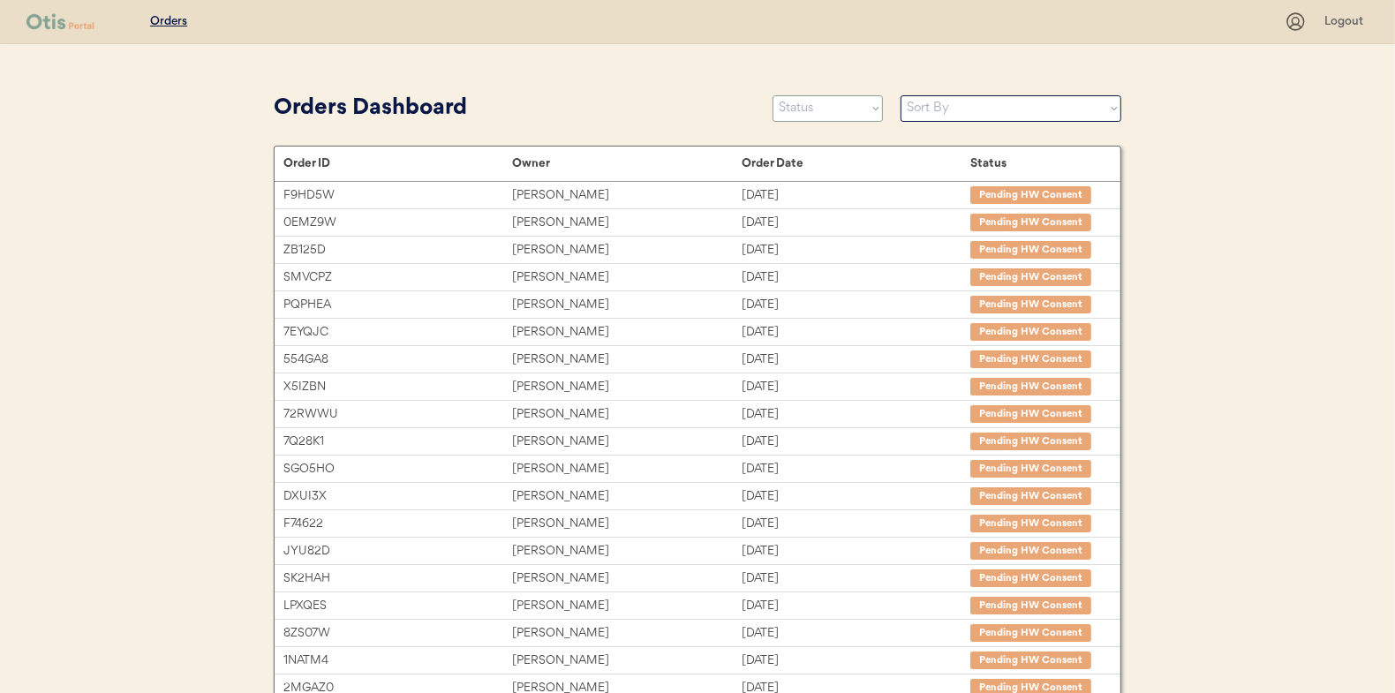
click at [812, 118] on select "Status On Hold New In Progress Complete Pending HW Consent Canceled" at bounding box center [827, 108] width 110 height 26
click at [772, 95] on select "Status On Hold New In Progress Complete Pending HW Consent Canceled" at bounding box center [827, 108] width 110 height 26
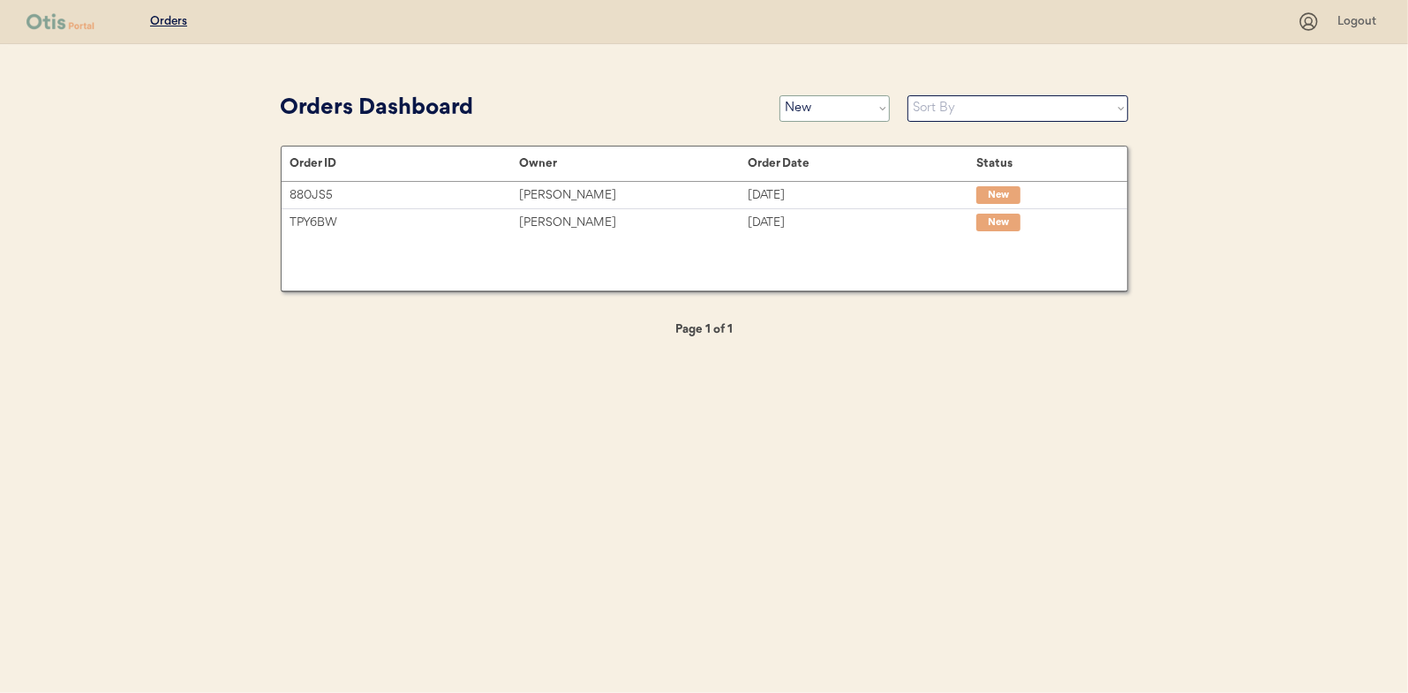
click at [810, 108] on select "Status On Hold New In Progress Complete Pending HW Consent Canceled" at bounding box center [834, 108] width 110 height 26
click at [779, 95] on select "Status On Hold New In Progress Complete Pending HW Consent Canceled" at bounding box center [834, 108] width 110 height 26
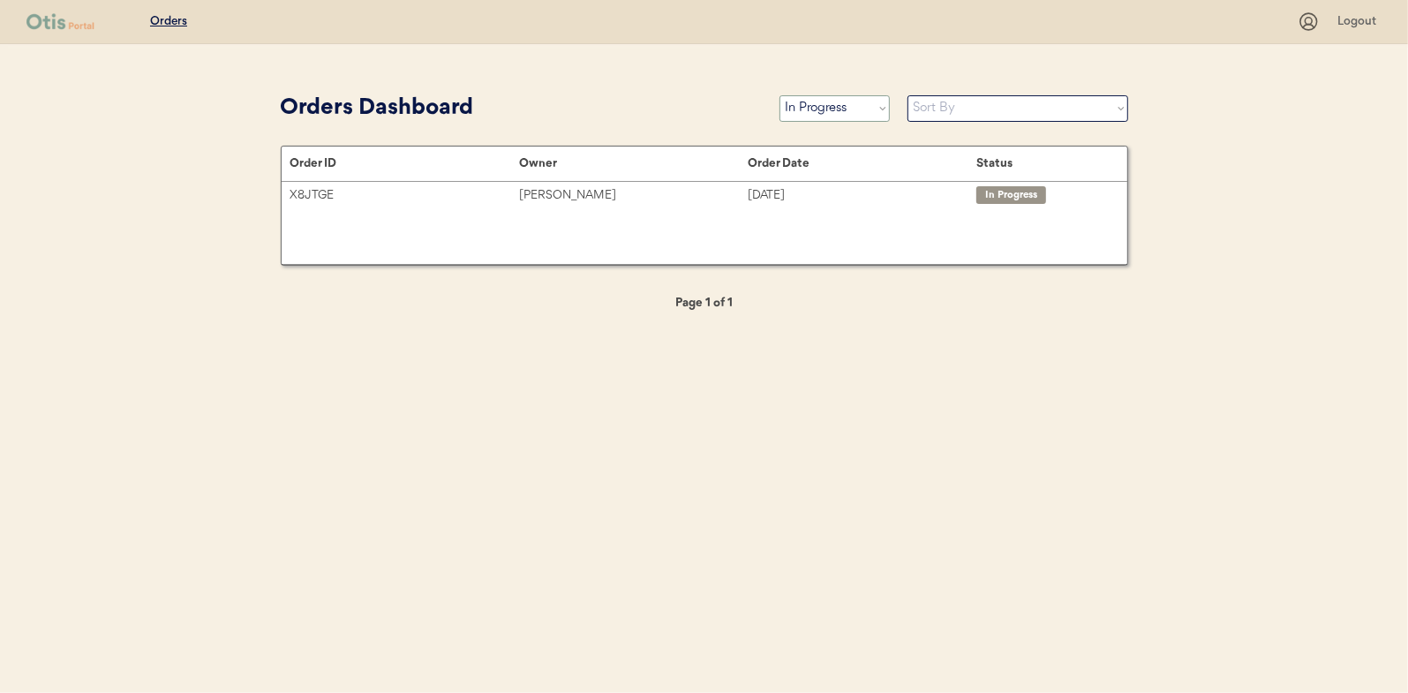
click at [824, 114] on select "Status On Hold New In Progress Complete Pending HW Consent Canceled" at bounding box center [834, 108] width 110 height 26
select select ""new""
click at [779, 95] on select "Status On Hold New In Progress Complete Pending HW Consent Canceled" at bounding box center [834, 108] width 110 height 26
